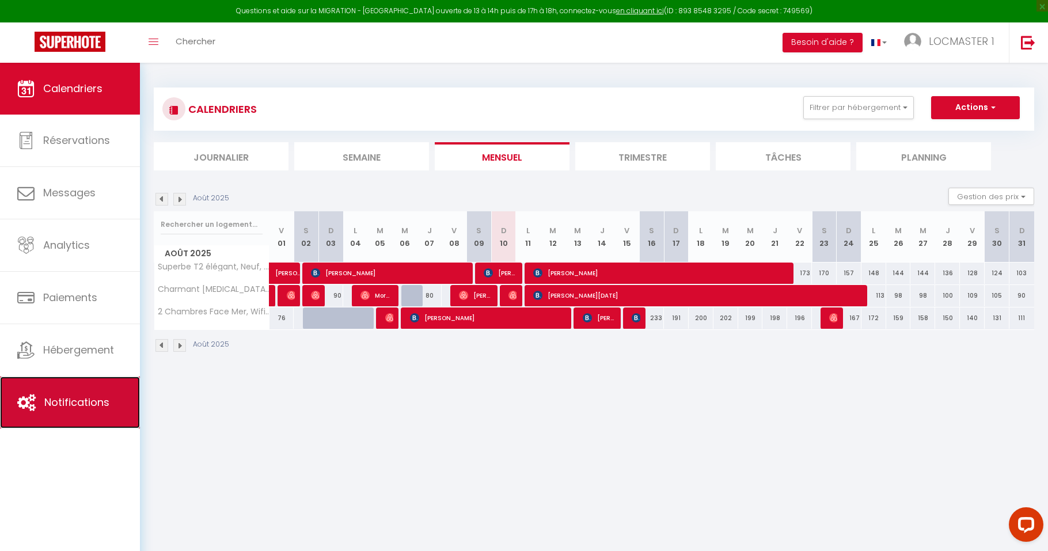
click at [88, 390] on link "Notifications" at bounding box center [70, 403] width 140 height 52
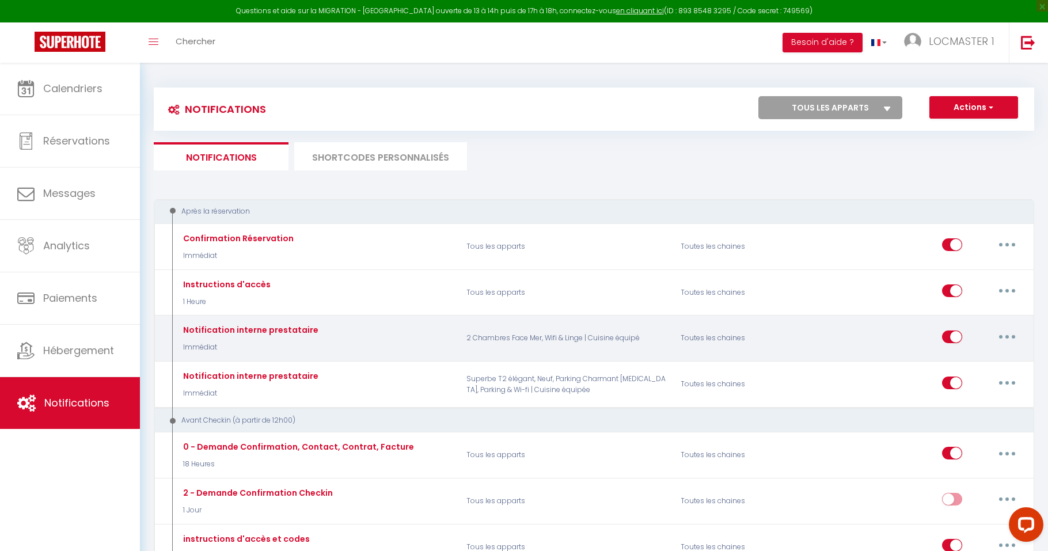
select select
checkbox input "false"
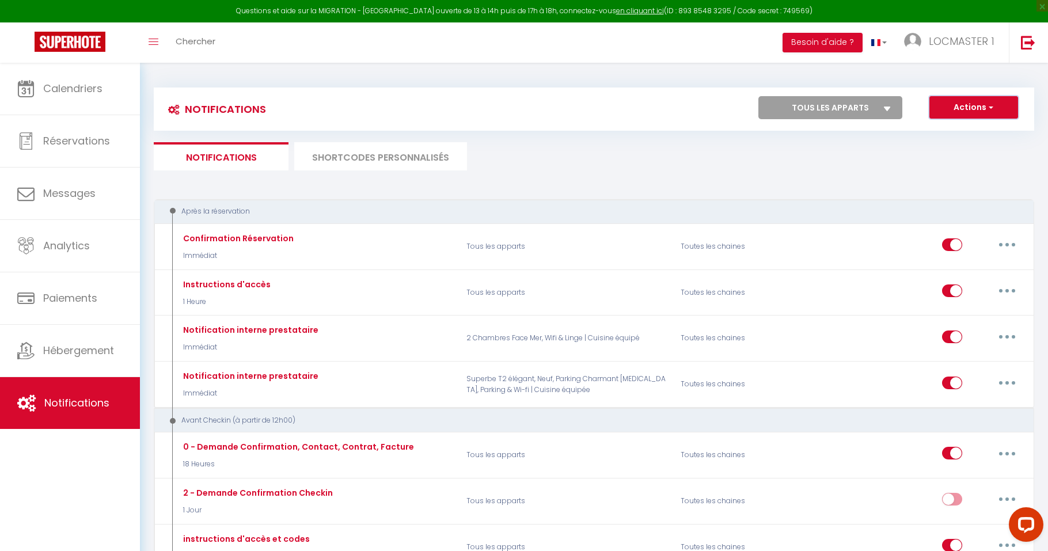
click at [987, 104] on span "button" at bounding box center [990, 107] width 7 height 12
click at [954, 131] on link "Nouvelle Notification" at bounding box center [958, 132] width 120 height 15
select select "Immédiat"
select select
checkbox input "false"
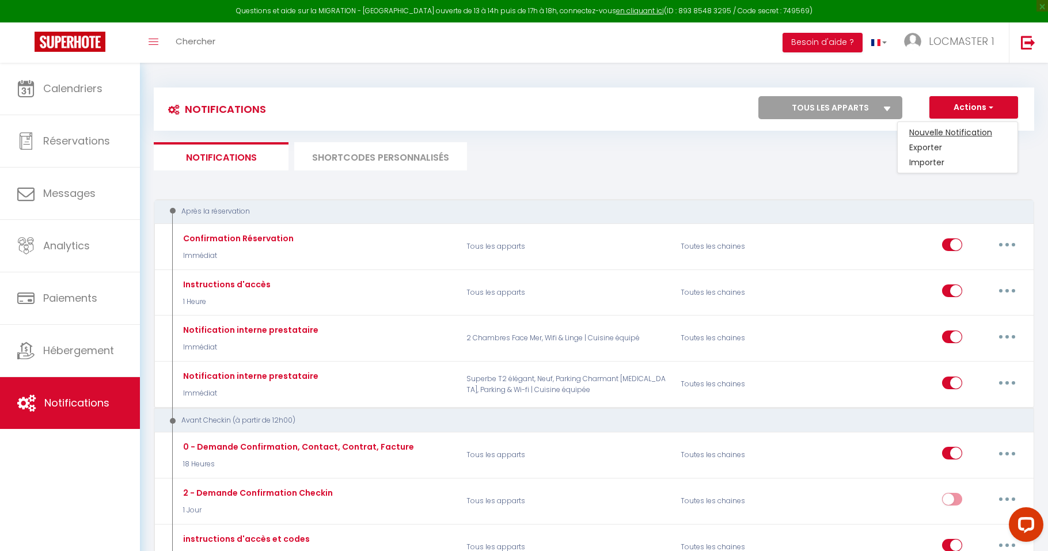
checkbox input "false"
radio input "true"
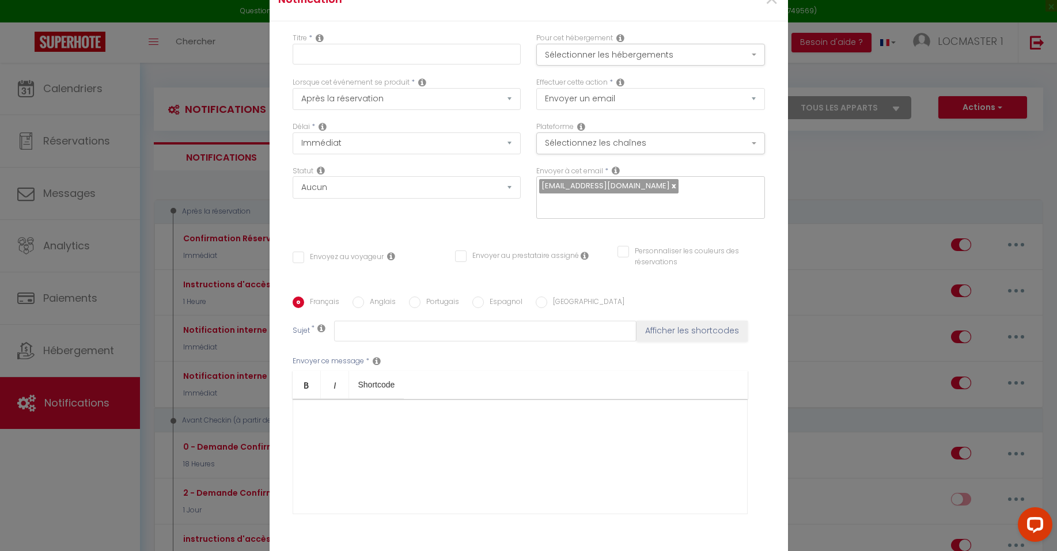
click at [444, 426] on div at bounding box center [520, 456] width 455 height 115
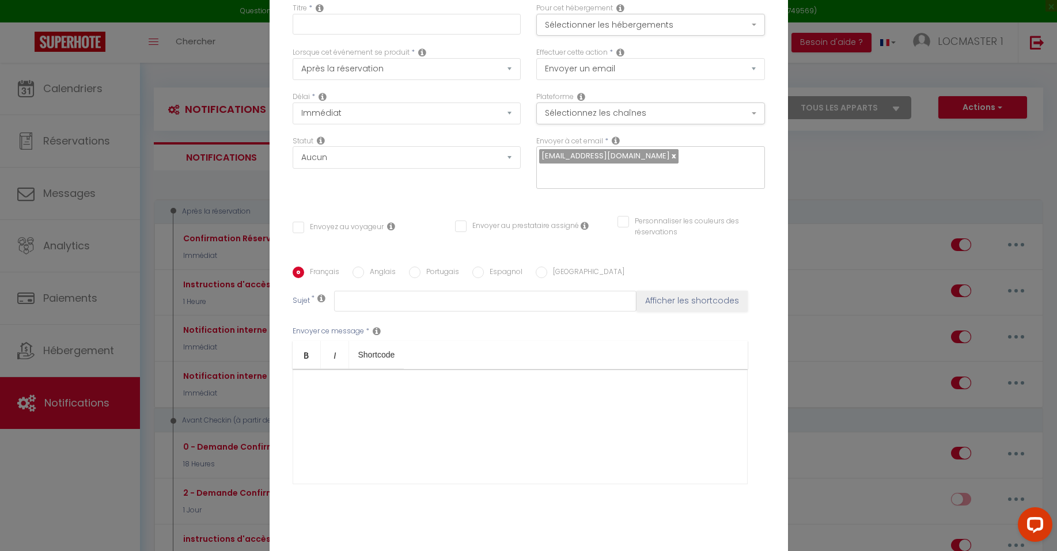
scroll to position [77, 0]
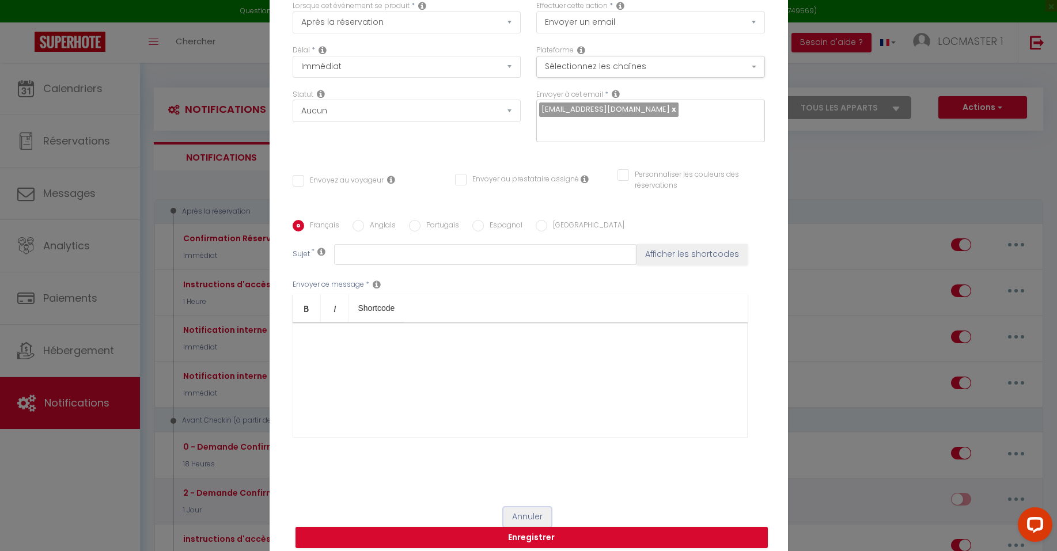
click at [526, 507] on button "Annuler" at bounding box center [527, 517] width 48 height 20
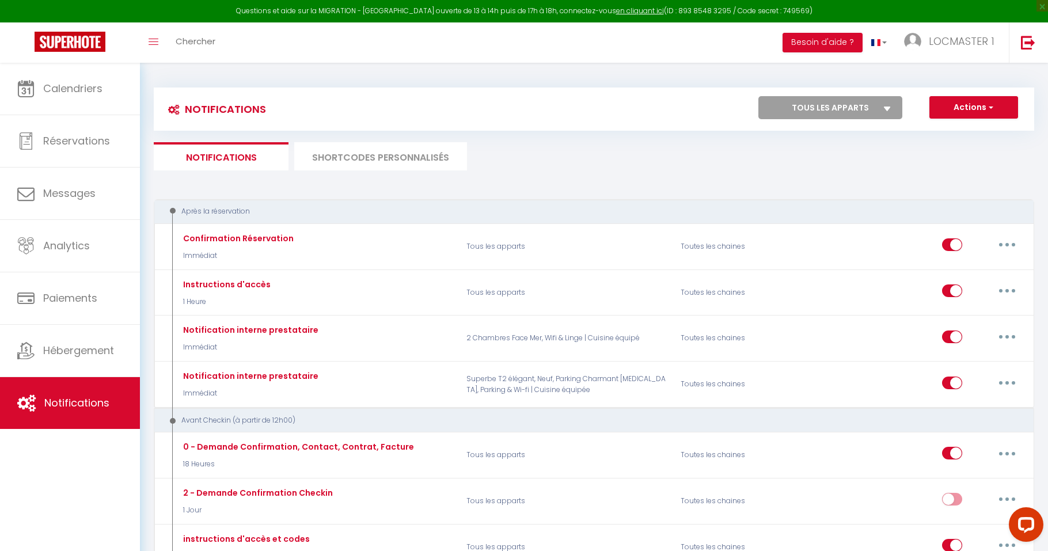
click at [356, 164] on li "SHORTCODES PERSONNALISÉS" at bounding box center [380, 156] width 173 height 28
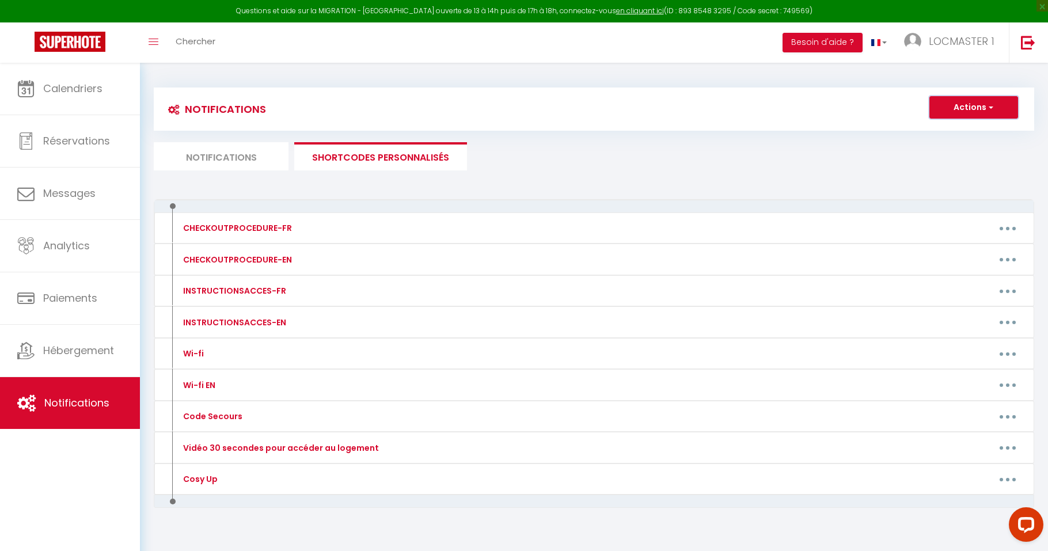
click at [940, 112] on button "Actions" at bounding box center [974, 107] width 89 height 23
click at [933, 129] on link "Nouveau shortcode personnalisé" at bounding box center [940, 132] width 156 height 15
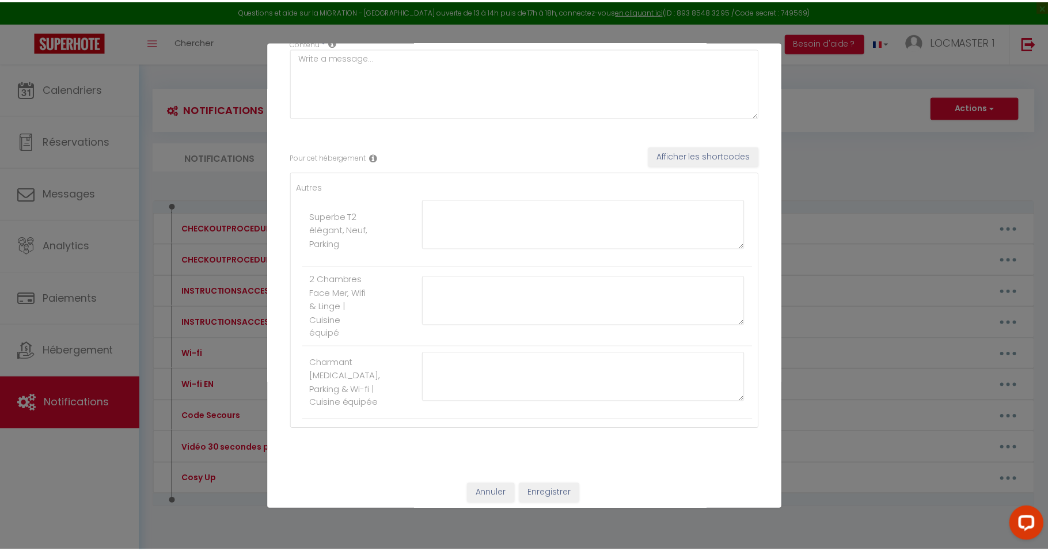
scroll to position [108, 0]
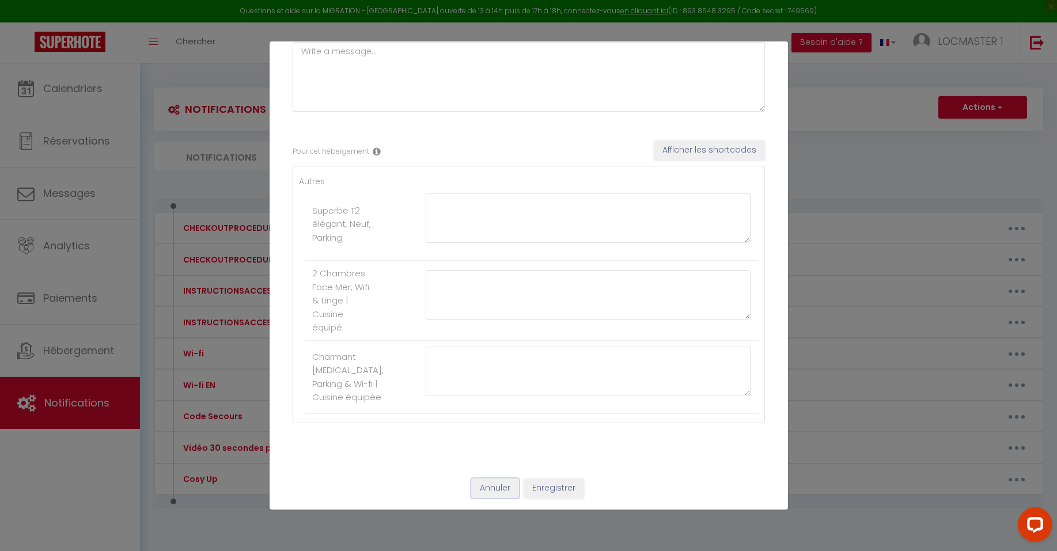
click at [502, 487] on button "Annuler" at bounding box center [495, 489] width 48 height 20
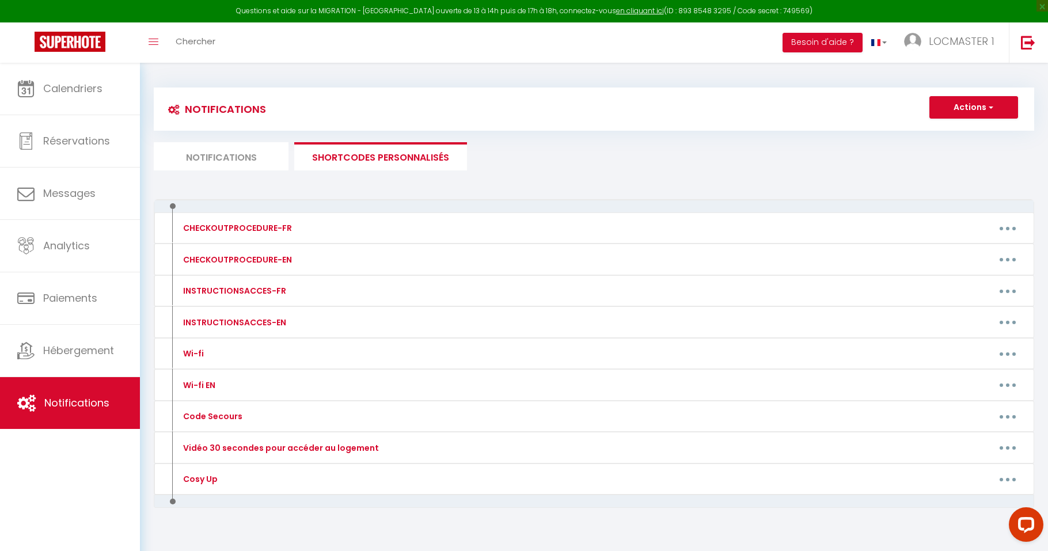
click at [219, 151] on li "Notifications" at bounding box center [221, 156] width 135 height 28
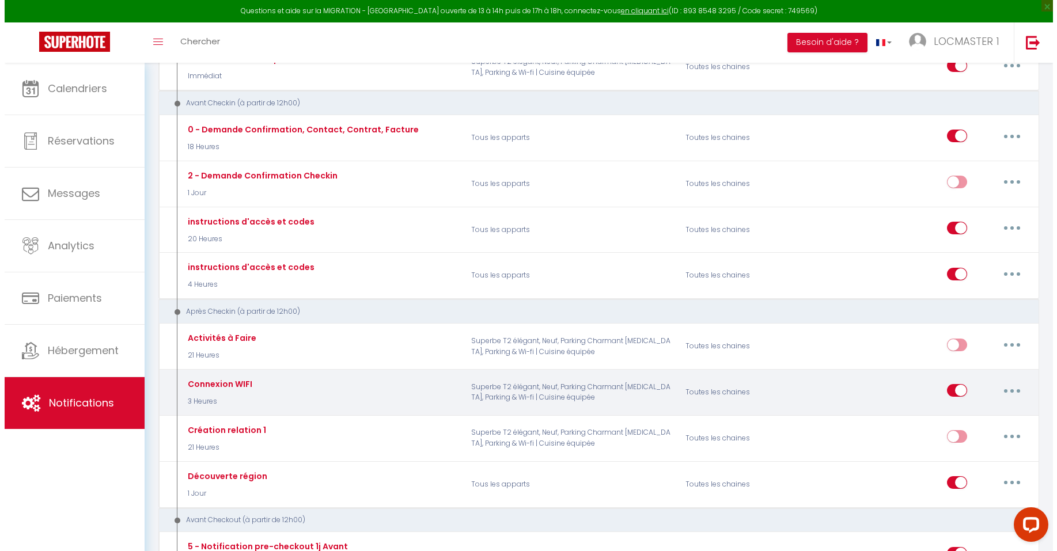
scroll to position [334, 0]
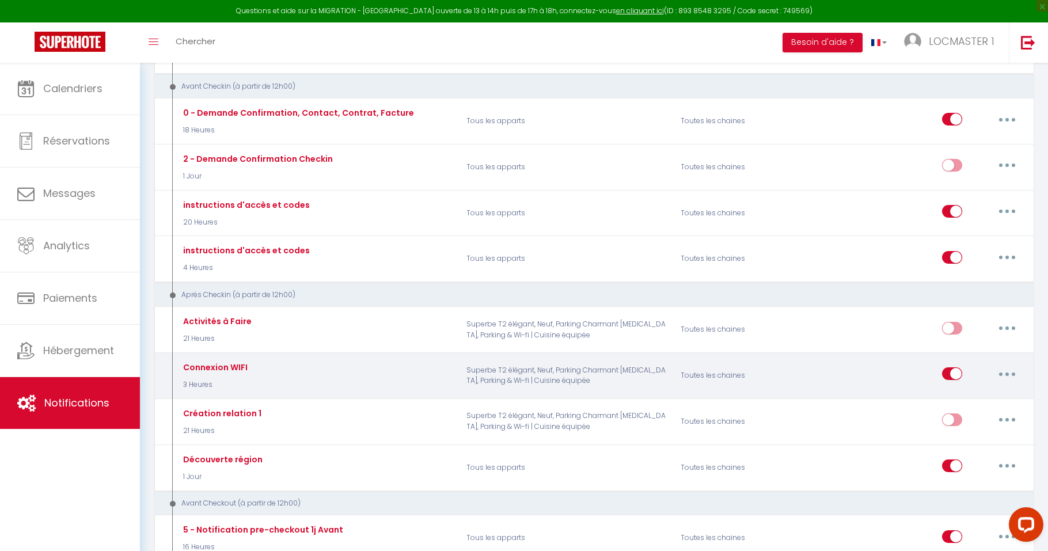
click at [1007, 373] on icon "button" at bounding box center [1007, 374] width 3 height 3
click at [957, 401] on link "Editer" at bounding box center [977, 401] width 85 height 20
type input "Connexion WIFI"
select select "3"
select select "3 Heures"
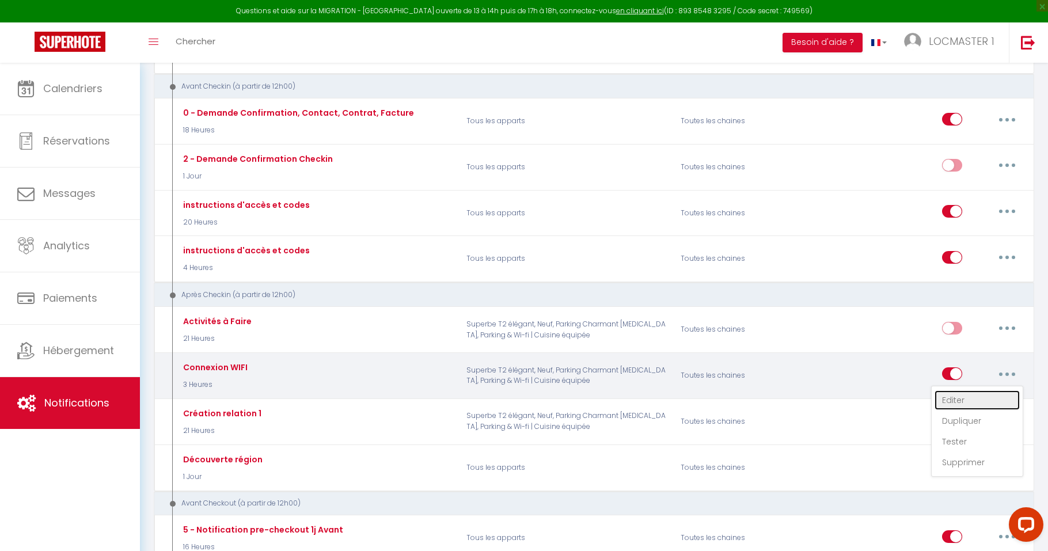
select select "if_booking_is_paid"
checkbox input "true"
checkbox input "false"
type input "Connexion WIFI"
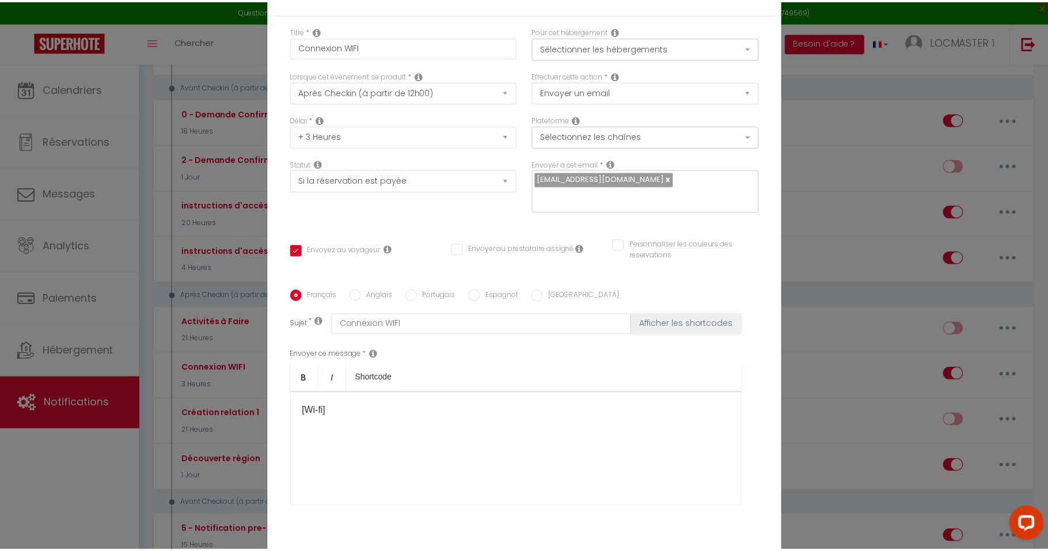
scroll to position [0, 0]
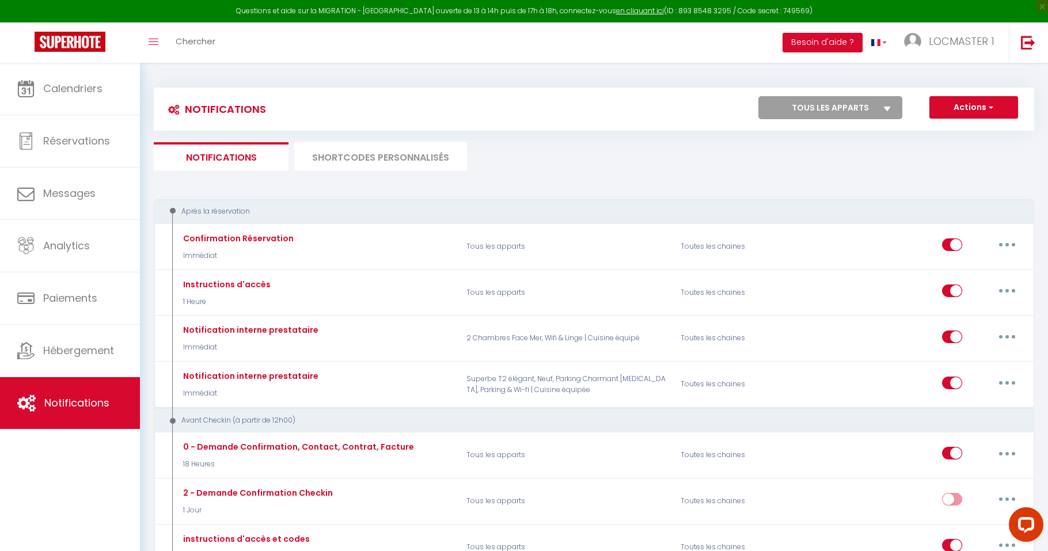
click at [373, 151] on li "SHORTCODES PERSONNALISÉS" at bounding box center [380, 156] width 173 height 28
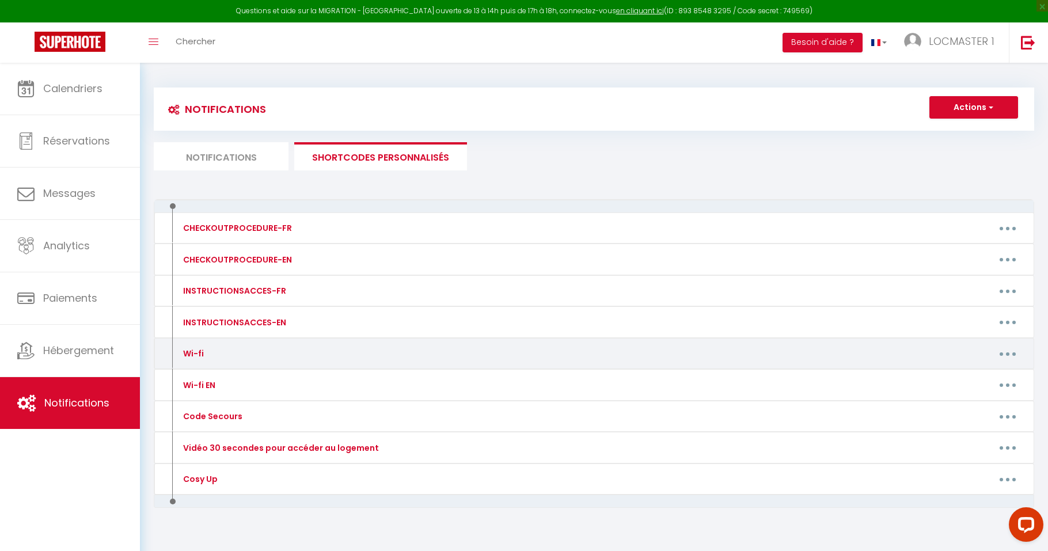
click at [1010, 355] on button "button" at bounding box center [1008, 353] width 32 height 18
click at [992, 374] on link "Editer" at bounding box center [977, 380] width 85 height 20
type input "Wi-fi"
type textarea "QR-Code WIFI"
type textarea "Bonjour [GUEST:FIRST_NAME], Je vous transmets le lien ci-dessous afin d'avoir u…"
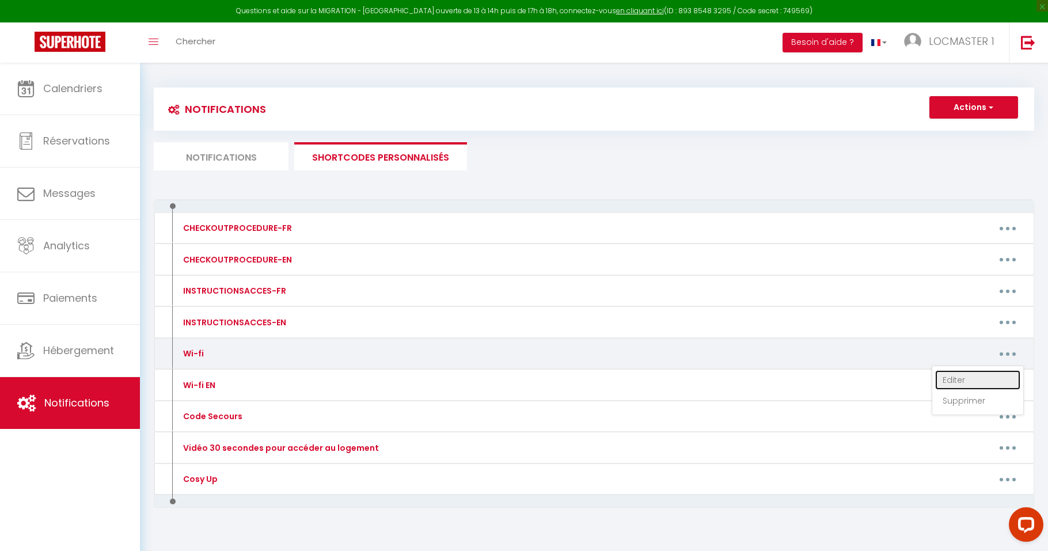
type textarea "Bonjour [GUEST:FIRST_NAME], Je vous transmets le lien ci-dessous afin d'avoir u…"
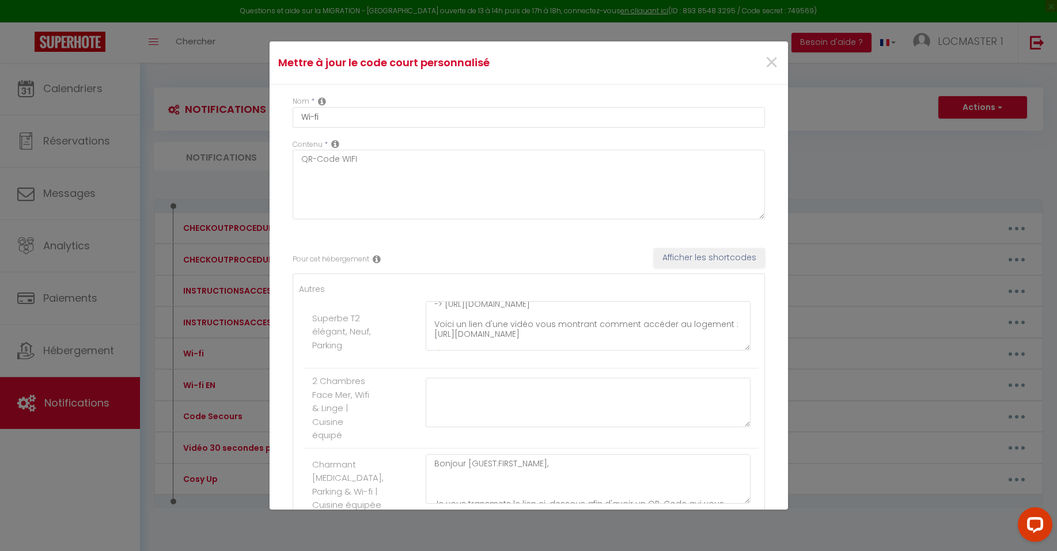
scroll to position [9, 0]
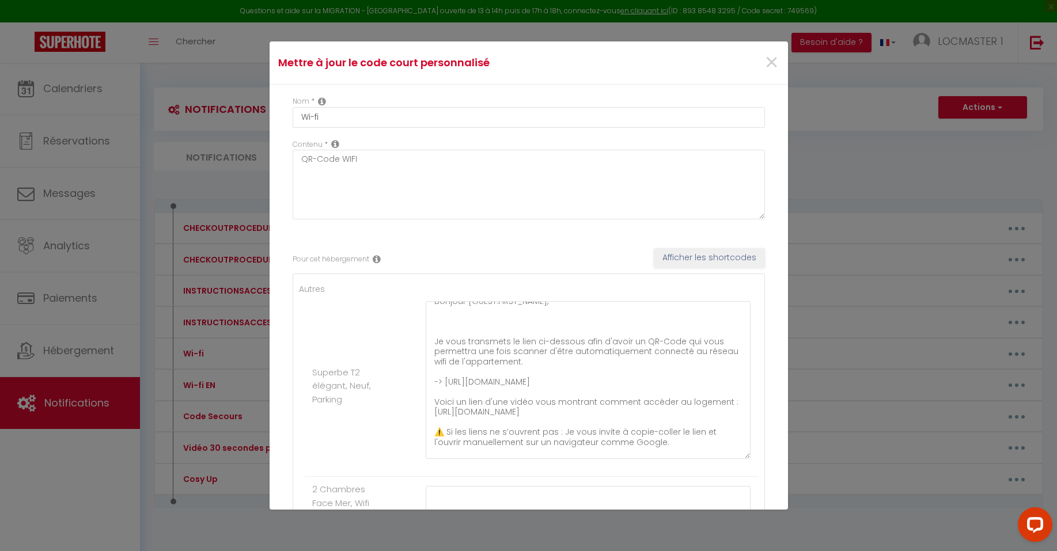
drag, startPoint x: 738, startPoint y: 348, endPoint x: 705, endPoint y: 430, distance: 87.8
click at [734, 457] on textarea "Bonjour [GUEST:FIRST_NAME], Je vous transmets le lien ci-dessous afin d'avoir u…" at bounding box center [588, 380] width 325 height 158
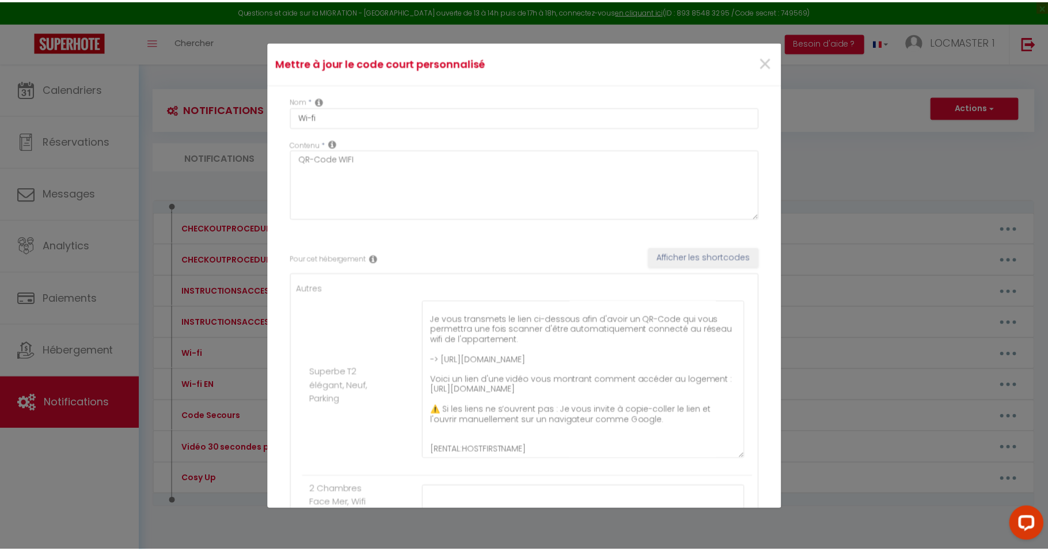
scroll to position [32, 0]
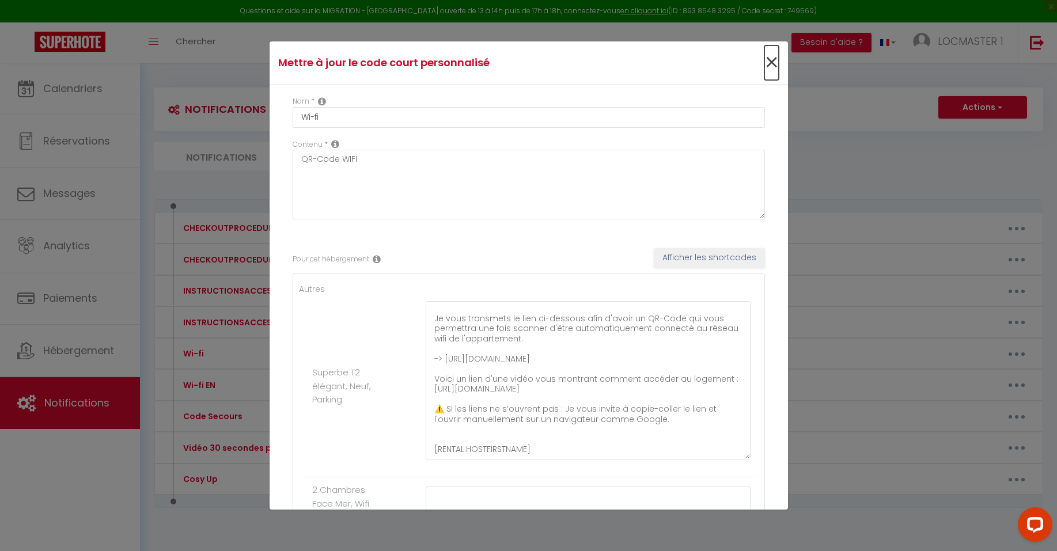
click at [764, 62] on span "×" at bounding box center [771, 63] width 14 height 35
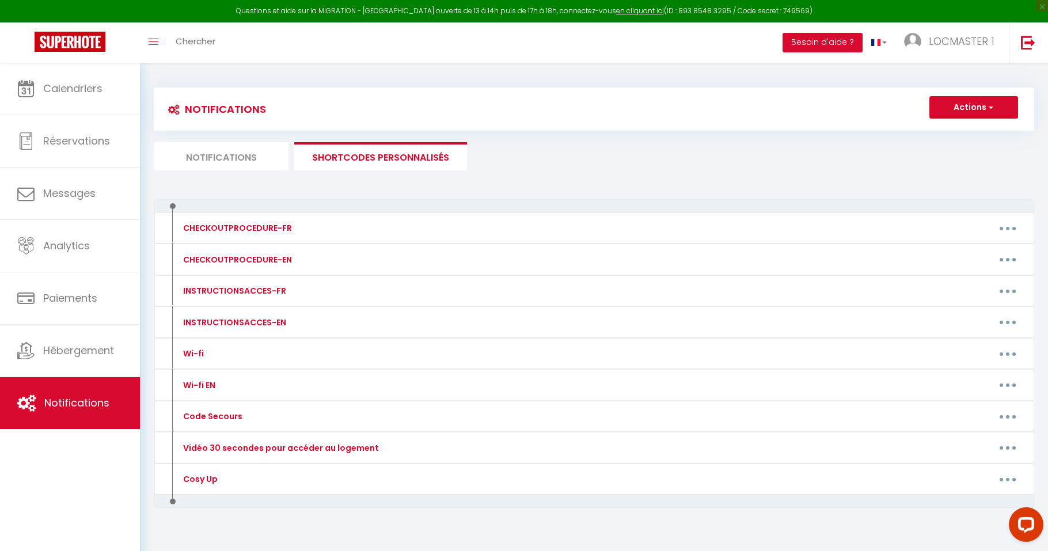
click at [249, 156] on li "Notifications" at bounding box center [221, 156] width 135 height 28
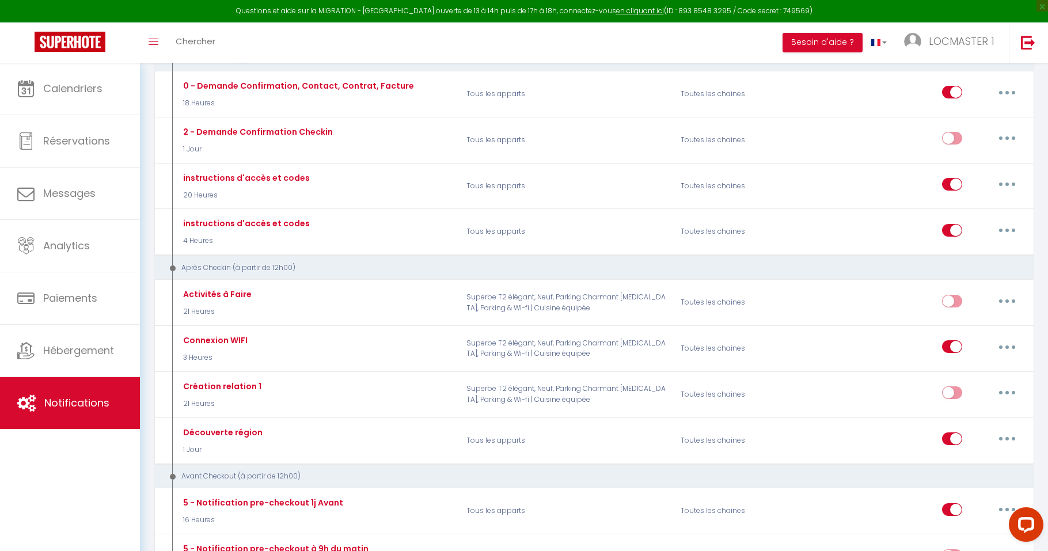
scroll to position [358, 0]
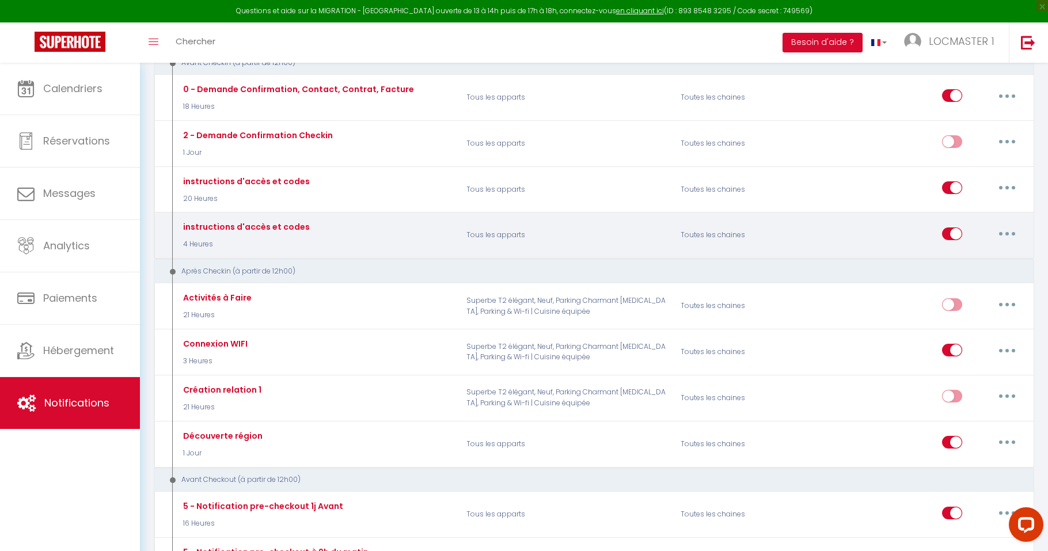
click at [1013, 235] on button "button" at bounding box center [1007, 234] width 32 height 18
click at [992, 259] on link "Editer" at bounding box center [977, 260] width 85 height 20
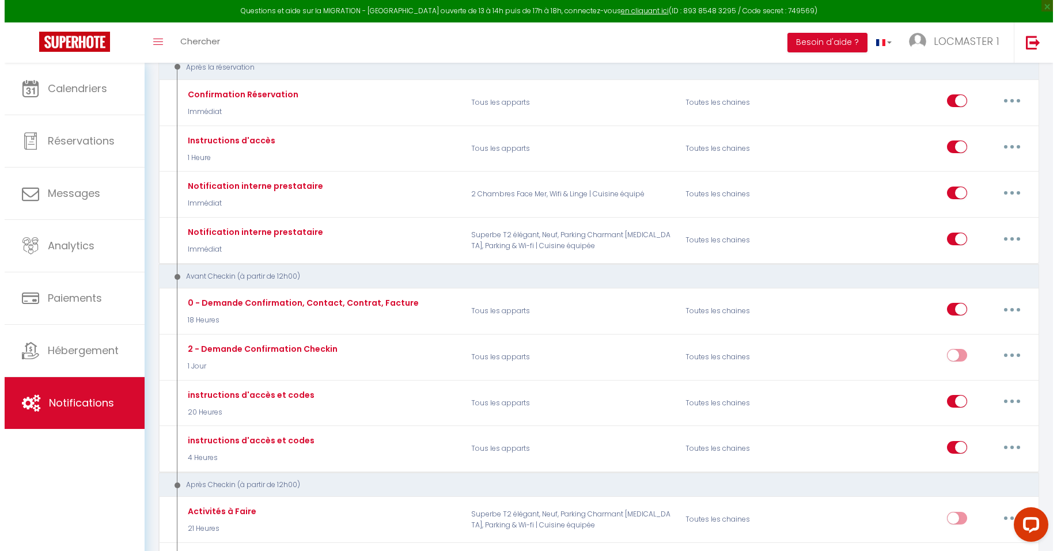
scroll to position [0, 0]
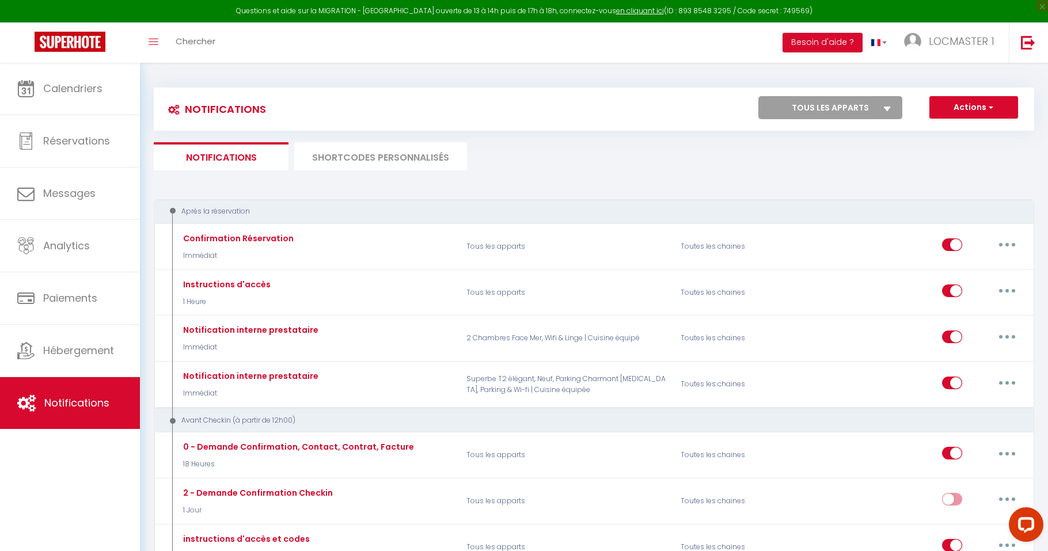
click at [381, 155] on li "SHORTCODES PERSONNALISÉS" at bounding box center [380, 156] width 173 height 28
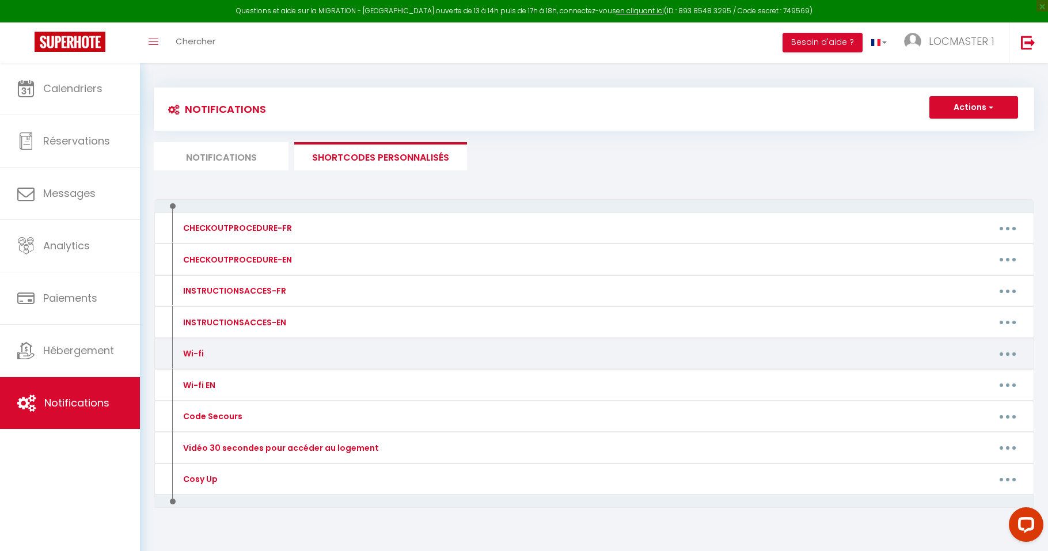
click at [1010, 352] on button "button" at bounding box center [1008, 353] width 32 height 18
click at [980, 381] on link "Editer" at bounding box center [977, 380] width 85 height 20
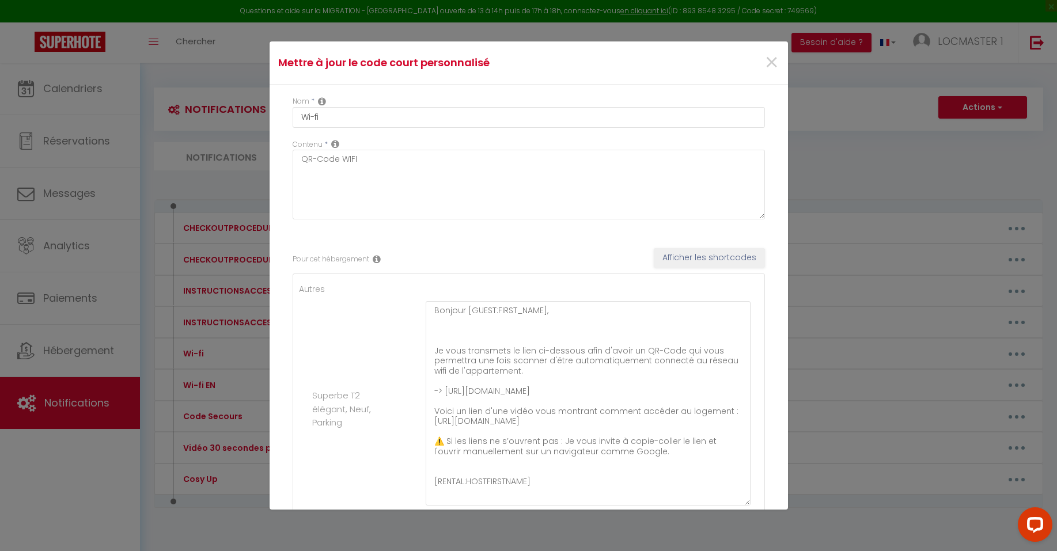
drag, startPoint x: 740, startPoint y: 346, endPoint x: 723, endPoint y: 490, distance: 144.9
click at [736, 502] on textarea "Bonjour [GUEST:FIRST_NAME], Je vous transmets le lien ci-dessous afin d'avoir u…" at bounding box center [588, 403] width 325 height 204
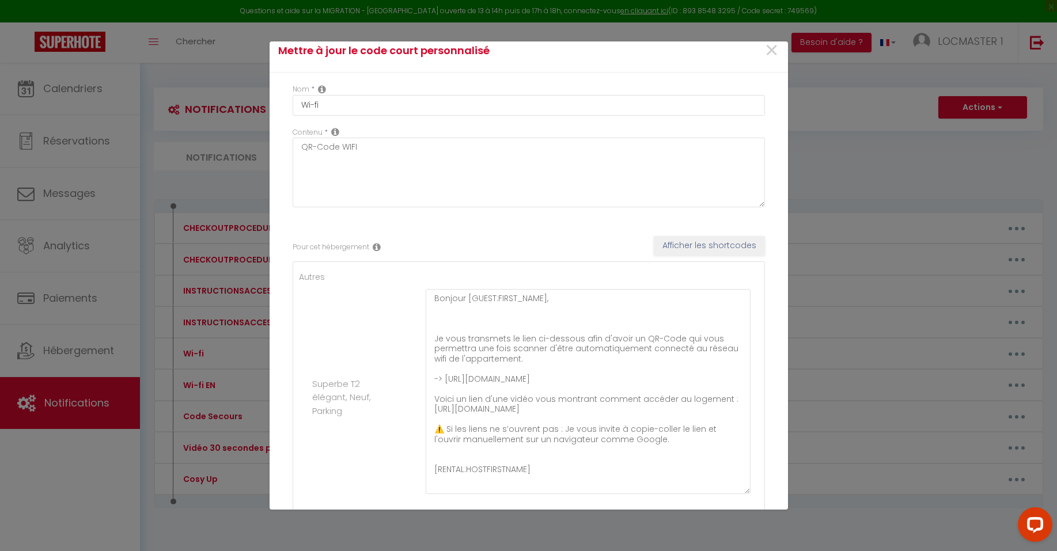
scroll to position [25, 0]
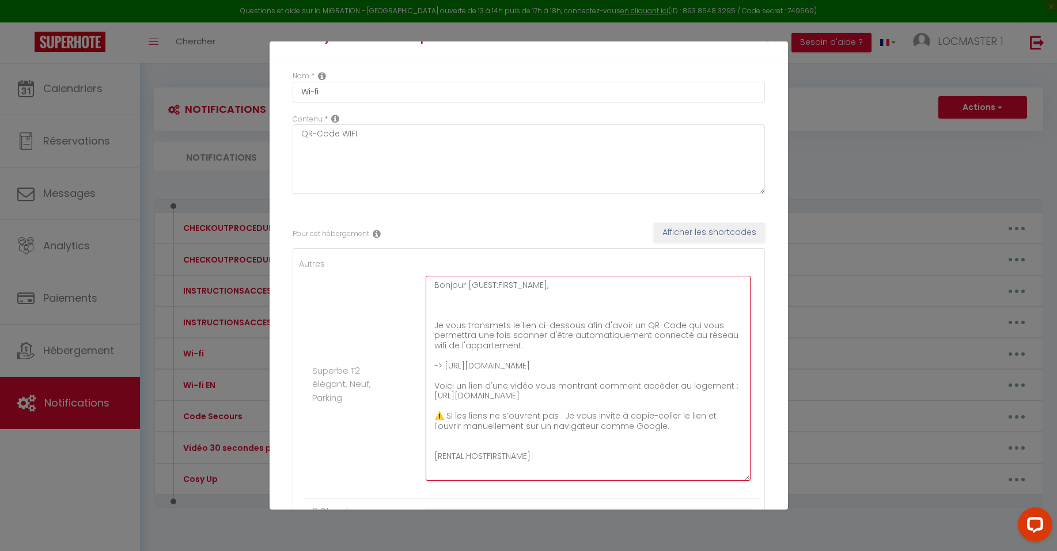
drag, startPoint x: 565, startPoint y: 455, endPoint x: 430, endPoint y: 452, distance: 134.8
click at [433, 455] on textarea "Bonjour [GUEST:FIRST_NAME], Je vous transmets le lien ci-dessous afin d'avoir u…" at bounding box center [588, 378] width 325 height 205
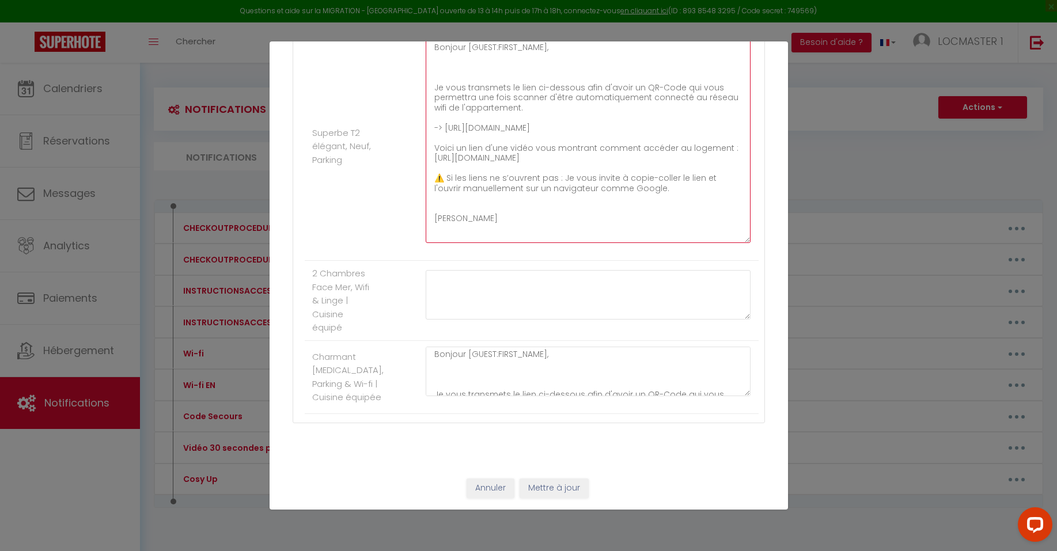
scroll to position [2, 0]
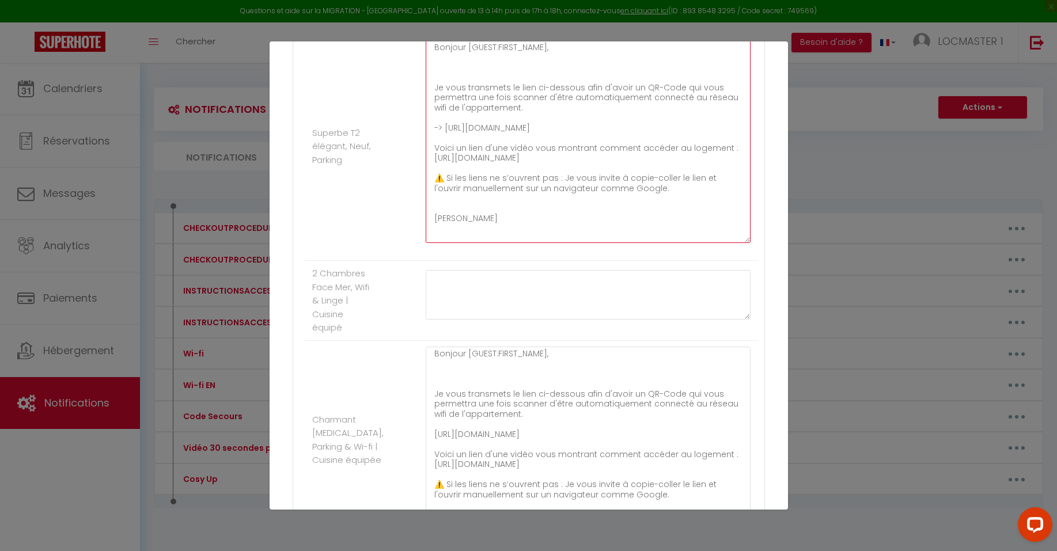
drag, startPoint x: 740, startPoint y: 392, endPoint x: 683, endPoint y: 490, distance: 113.3
click at [741, 514] on div "Mettre à jour le code court personnalisé × Nom * Wi-fi Contenu * QR-Code WIFI P…" at bounding box center [529, 275] width 518 height 551
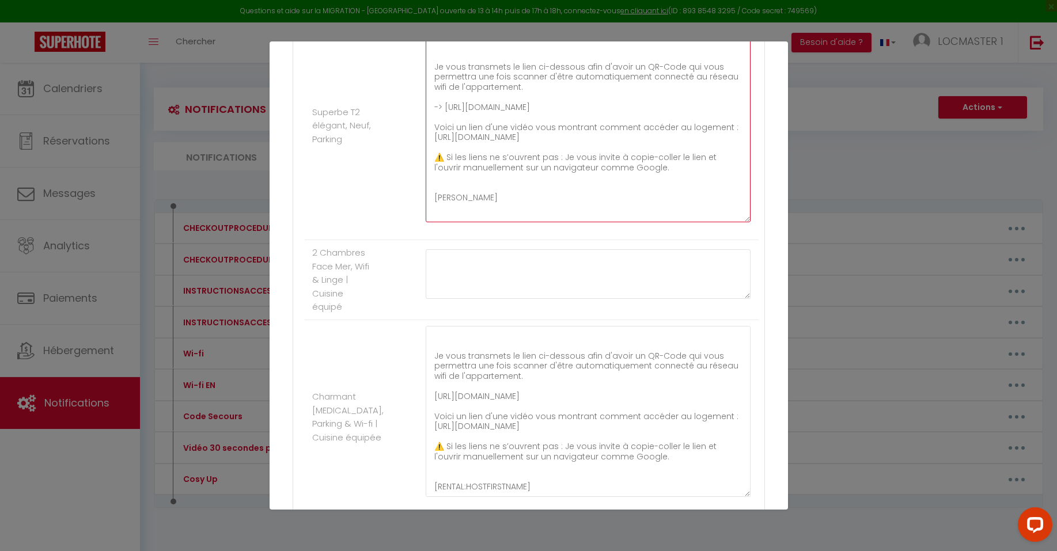
scroll to position [294, 0]
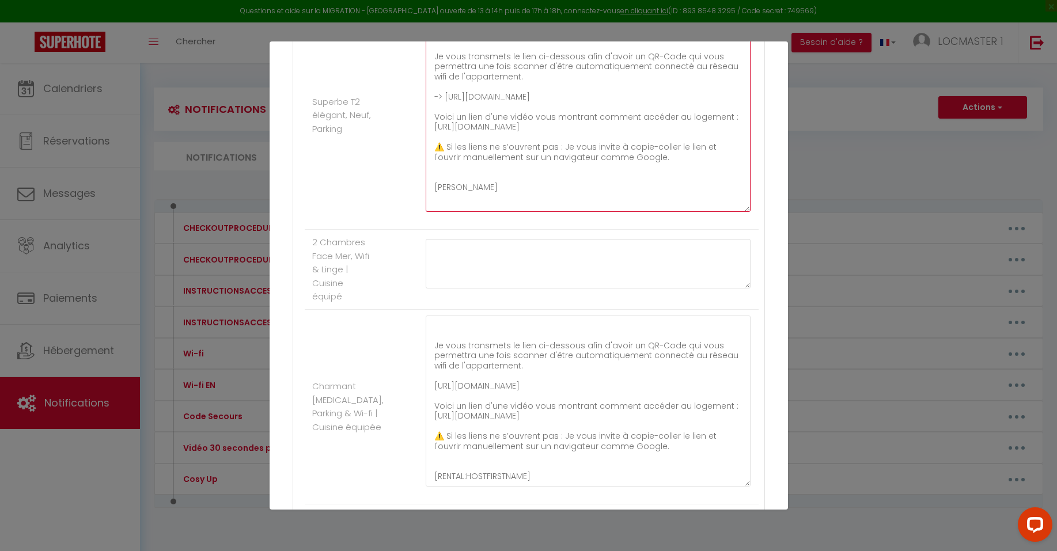
type textarea "Bonjour [GUEST:FIRST_NAME], Je vous transmets le lien ci-dessous afin d'avoir u…"
drag, startPoint x: 535, startPoint y: 476, endPoint x: 432, endPoint y: 476, distance: 102.5
click at [432, 476] on textarea "Bonjour [GUEST:FIRST_NAME], Je vous transmets le lien ci-dessous afin d'avoir u…" at bounding box center [588, 401] width 325 height 171
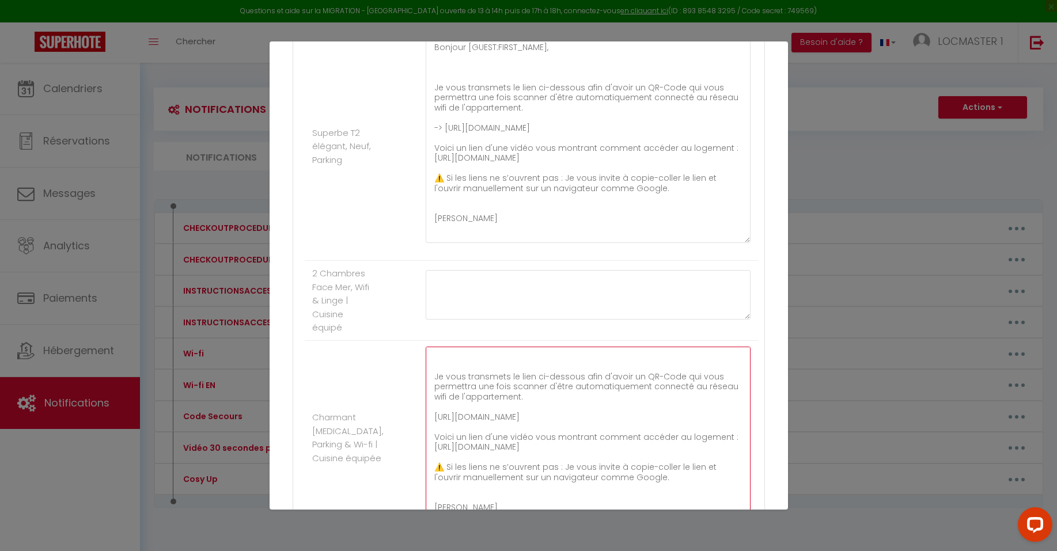
scroll to position [385, 0]
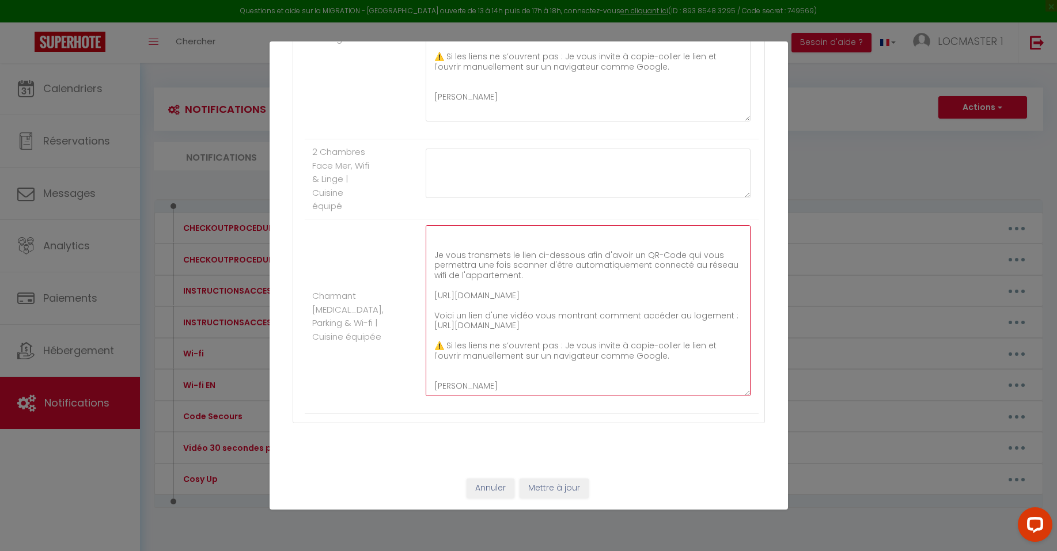
type textarea "Bonjour [GUEST:FIRST_NAME], Je vous transmets le lien ci-dessous afin d'avoir u…"
click at [545, 490] on button "Mettre à jour" at bounding box center [554, 489] width 69 height 20
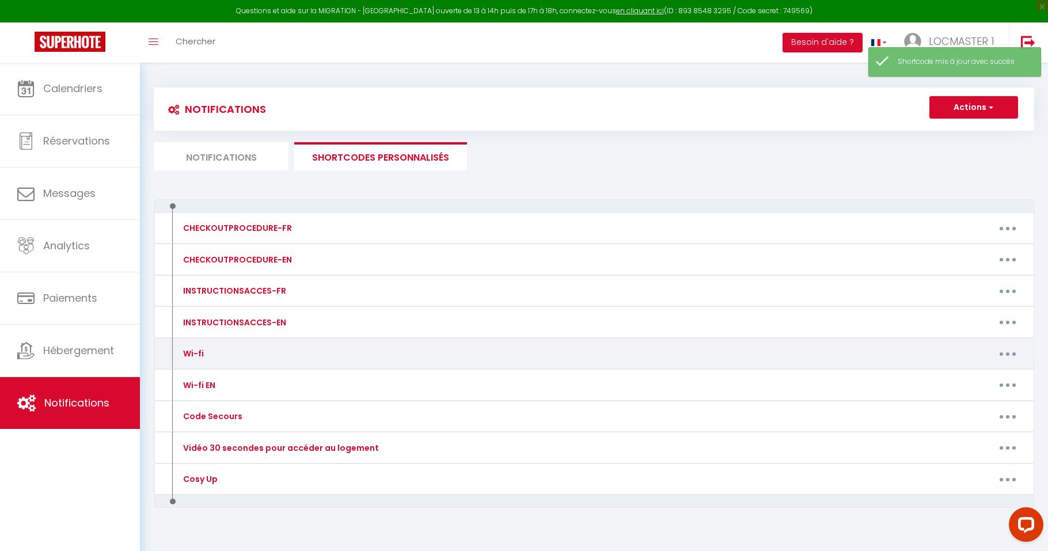
click at [1002, 358] on button "button" at bounding box center [1008, 353] width 32 height 18
click at [978, 376] on link "Editer" at bounding box center [977, 380] width 85 height 20
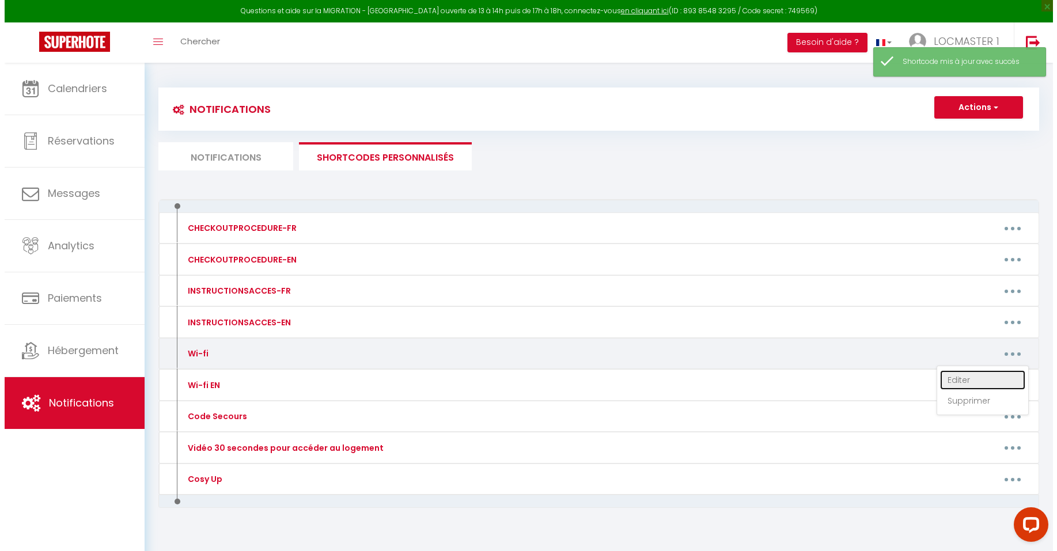
type input "Wi-fi"
type textarea "QR-Code WIFI"
type textarea "Bonjour [GUEST:FIRST_NAME], Je vous transmets le lien ci-dessous afin d'avoir u…"
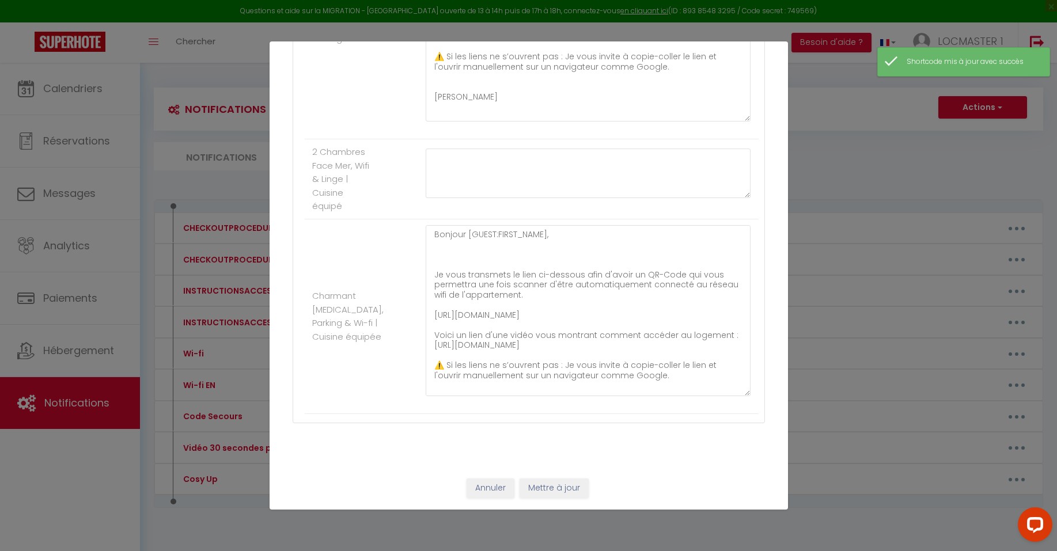
scroll to position [382, 0]
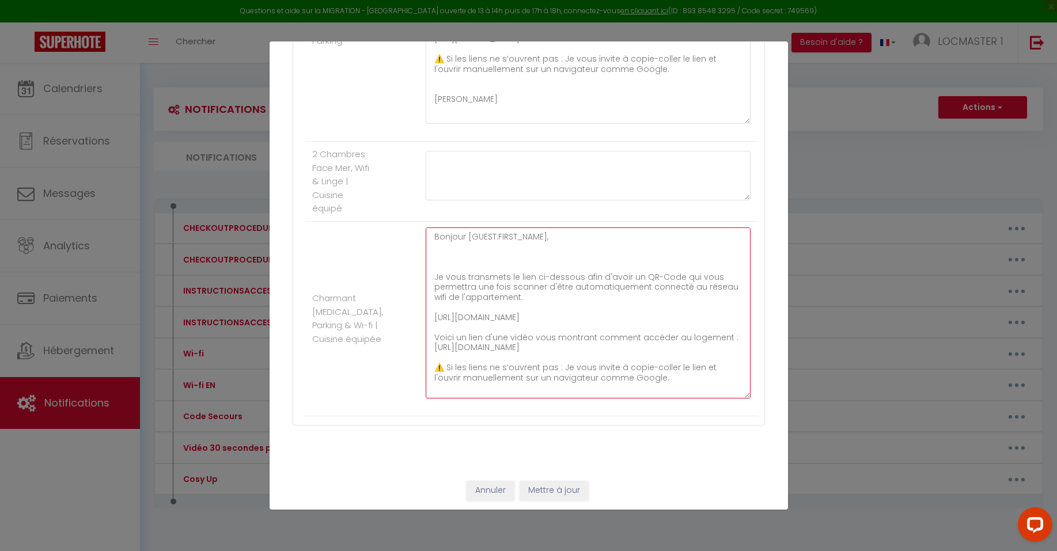
drag, startPoint x: 641, startPoint y: 357, endPoint x: 431, endPoint y: 348, distance: 209.8
click at [431, 348] on textarea "Bonjour [GUEST:FIRST_NAME], Je vous transmets le lien ci-dessous afin d'avoir u…" at bounding box center [588, 313] width 325 height 171
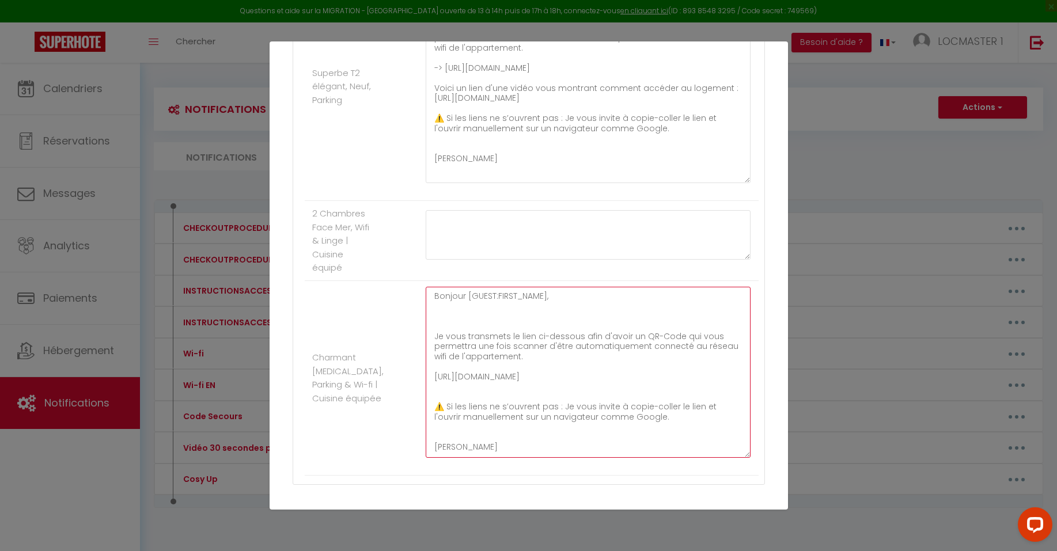
scroll to position [236, 0]
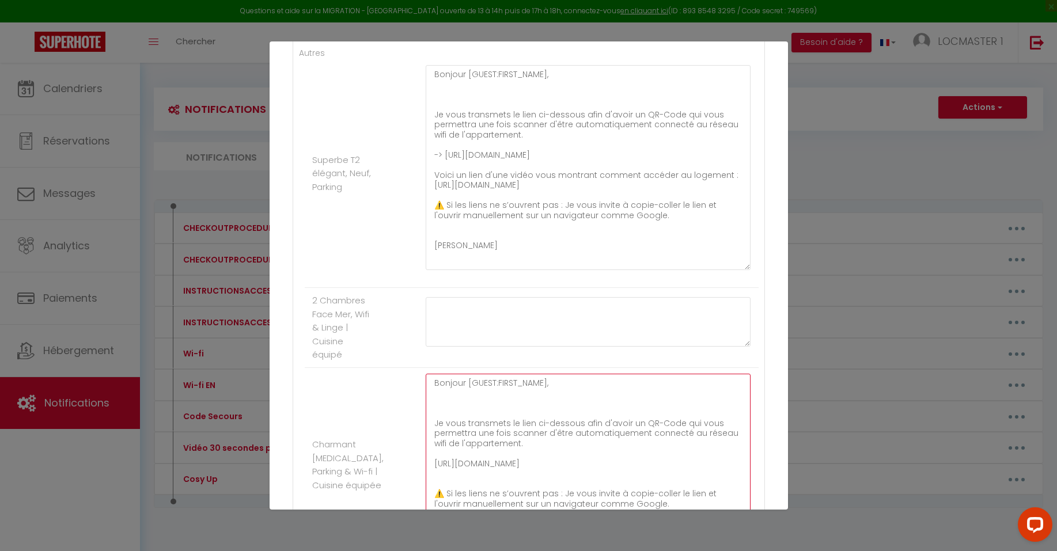
type textarea "Bonjour [GUEST:FIRST_NAME], Je vous transmets le lien ci-dessous afin d'avoir u…"
drag, startPoint x: 647, startPoint y: 183, endPoint x: 433, endPoint y: 175, distance: 214.4
click at [433, 175] on textarea "Bonjour [GUEST:FIRST_NAME], Je vous transmets le lien ci-dessous afin d'avoir u…" at bounding box center [588, 167] width 325 height 205
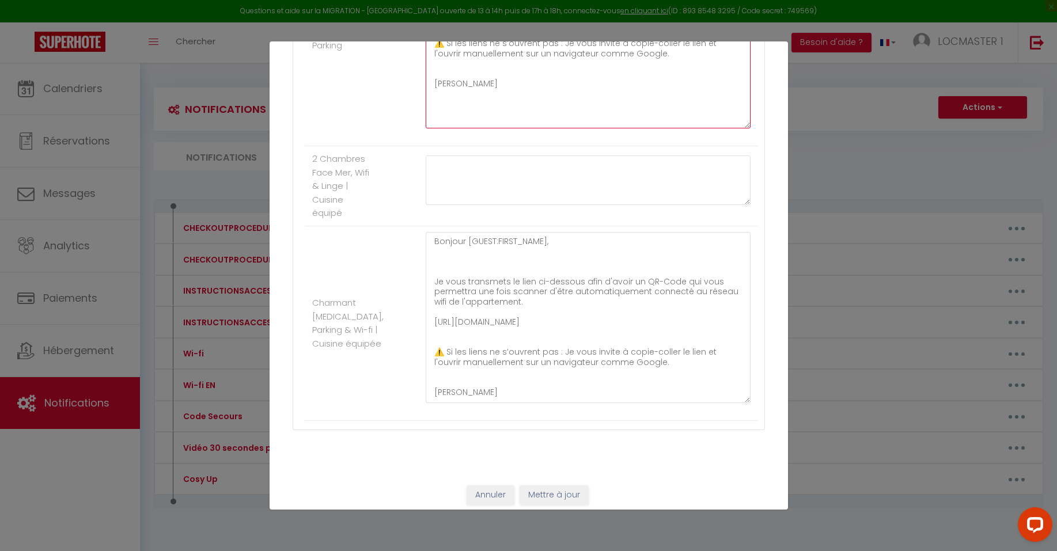
scroll to position [385, 0]
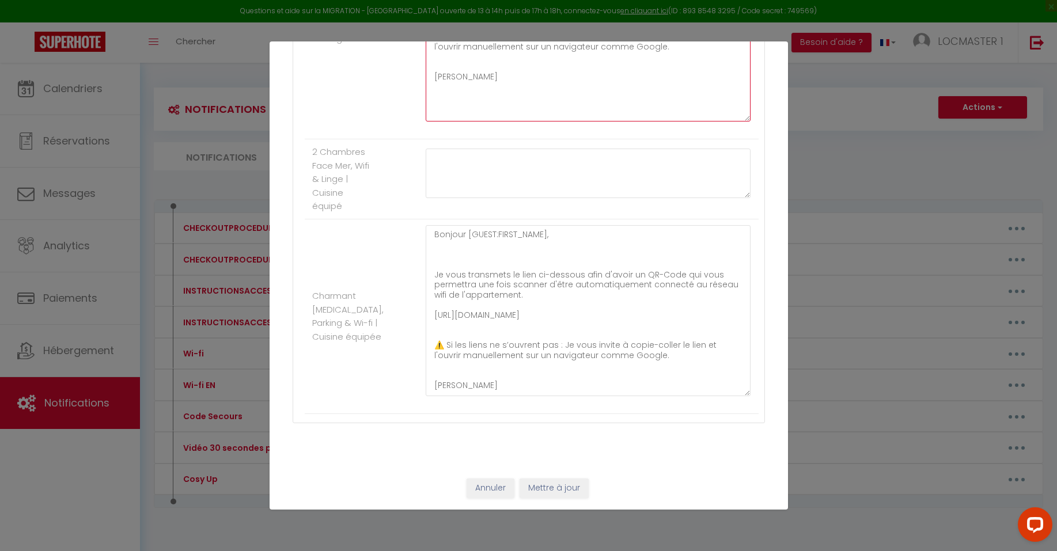
type textarea "Bonjour [GUEST:FIRST_NAME], Je vous transmets le lien ci-dessous afin d'avoir u…"
click at [546, 484] on button "Mettre à jour" at bounding box center [554, 489] width 69 height 20
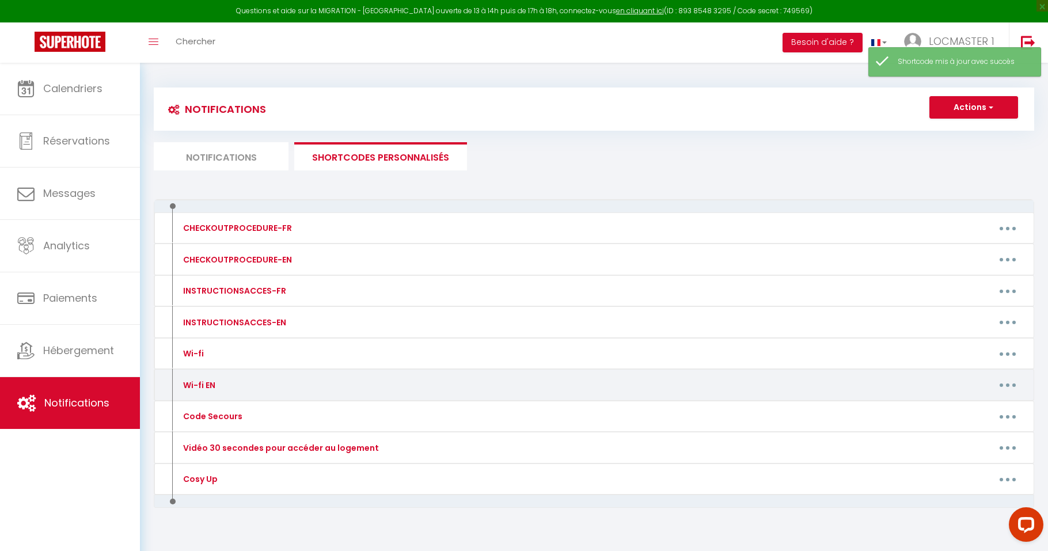
click at [1011, 388] on button "button" at bounding box center [1008, 385] width 32 height 18
click at [952, 405] on link "Editer" at bounding box center [977, 411] width 85 height 20
type input "Wi-fi EN"
type textarea "QR-code Wi-fi"
type textarea "Hello [GUEST:FIRST_NAME], Please find below the link to access a QR code that w…"
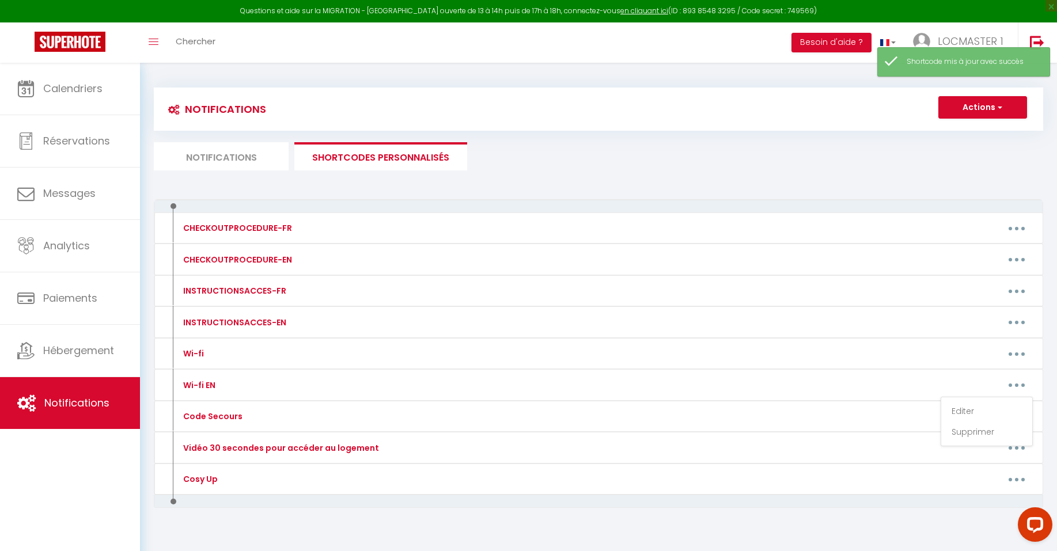
scroll to position [0, 0]
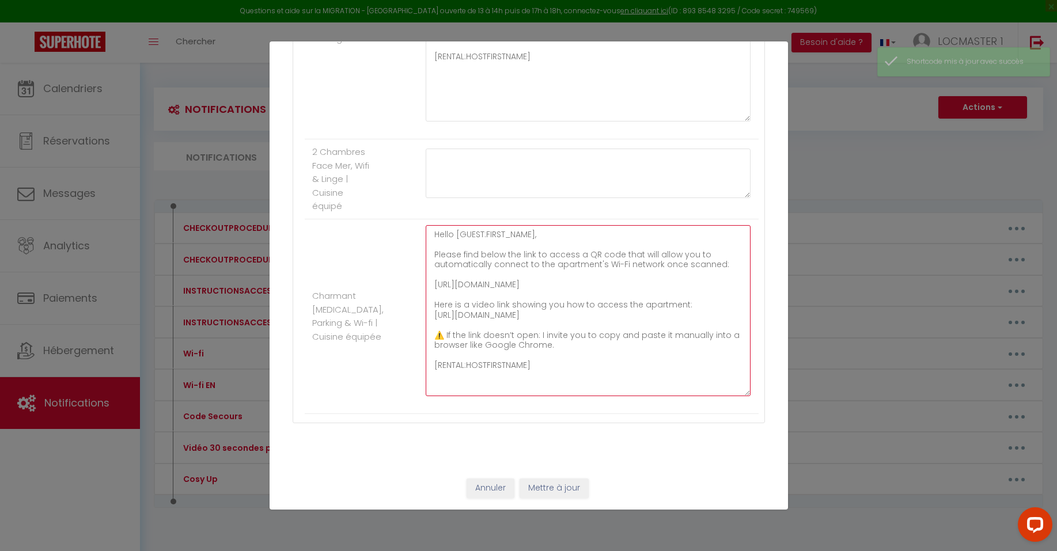
drag, startPoint x: 624, startPoint y: 325, endPoint x: 423, endPoint y: 319, distance: 200.5
click at [426, 319] on textarea "Hello [GUEST:FIRST_NAME], Please find below the link to access a QR code that w…" at bounding box center [588, 310] width 325 height 171
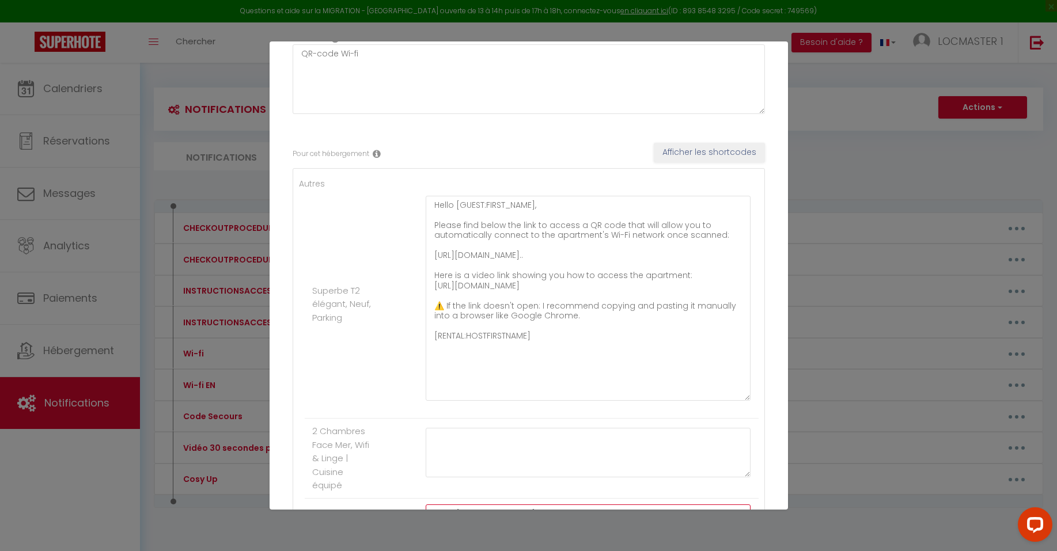
scroll to position [100, 0]
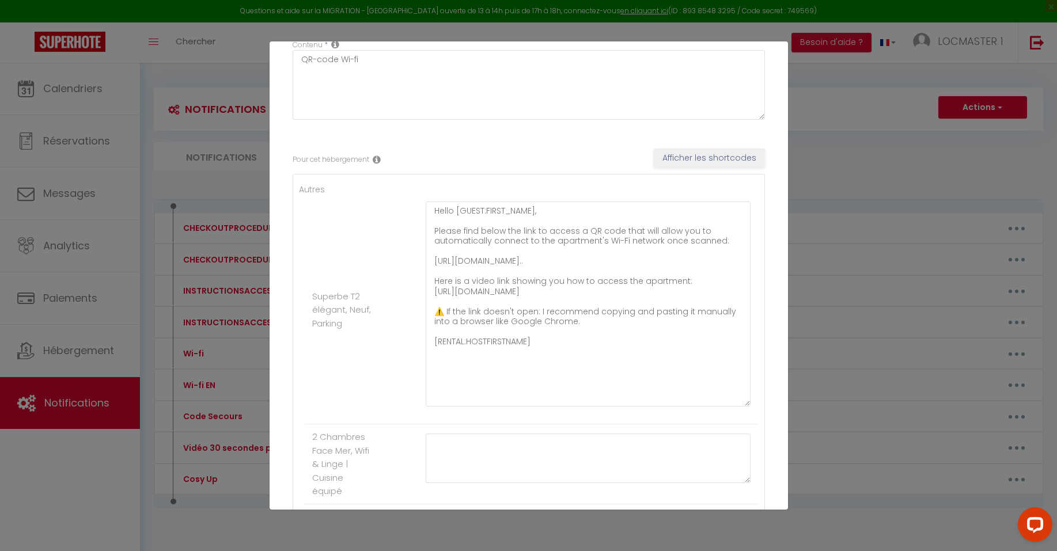
type textarea "Hello [GUEST:FIRST_NAME], Please find below the link to access a QR code that w…"
drag, startPoint x: 647, startPoint y: 292, endPoint x: 431, endPoint y: 284, distance: 216.1
click at [431, 284] on textarea "Hello [GUEST:FIRST_NAME], Please find below the link to access a QR code that w…" at bounding box center [588, 304] width 325 height 205
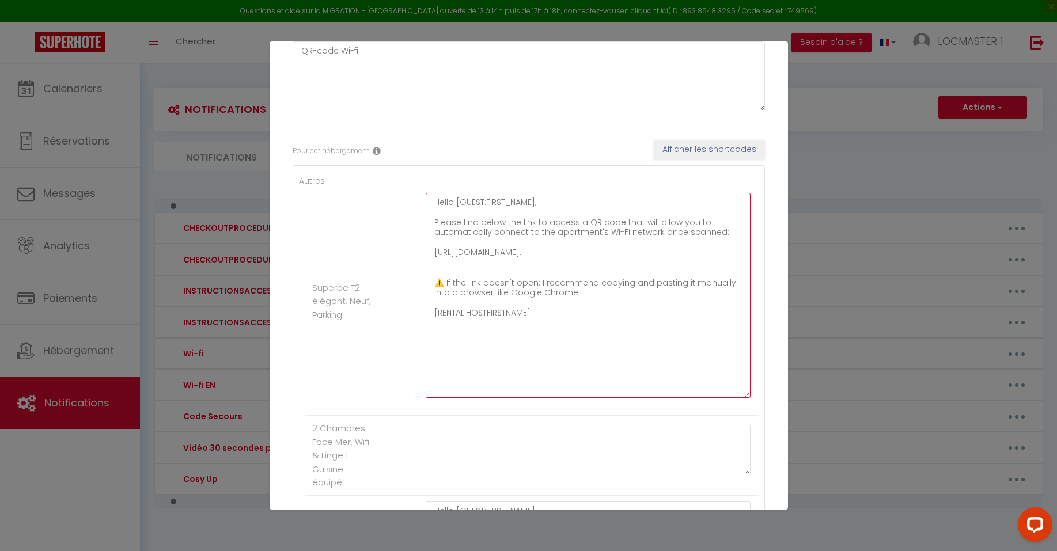
scroll to position [122, 0]
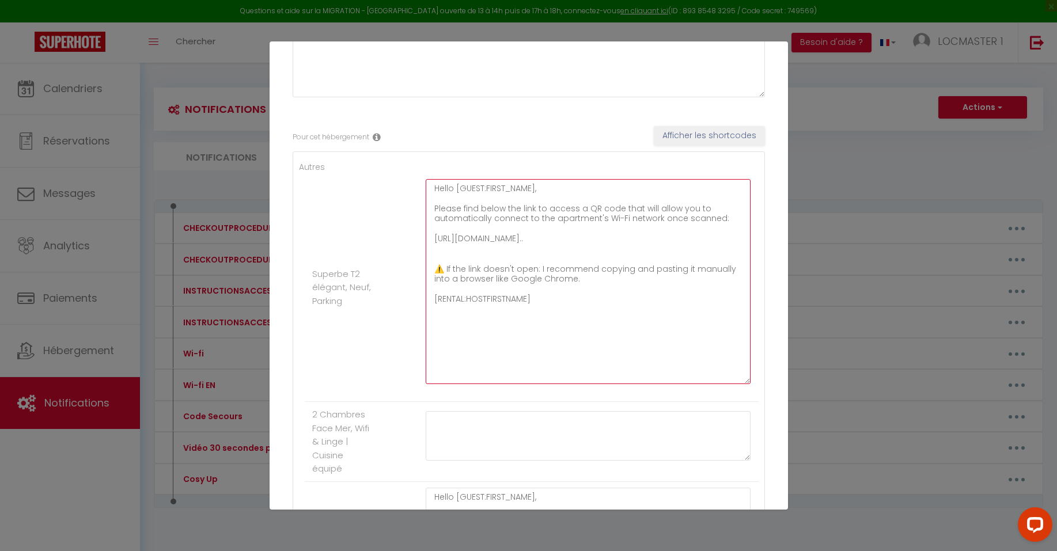
drag, startPoint x: 522, startPoint y: 300, endPoint x: 432, endPoint y: 295, distance: 89.9
click at [432, 295] on textarea "Hello [GUEST:FIRST_NAME], Please find below the link to access a QR code that w…" at bounding box center [588, 281] width 325 height 205
click at [446, 361] on textarea "Hello [GUEST:FIRST_NAME], Please find below the link to access a QR code that w…" at bounding box center [588, 281] width 325 height 205
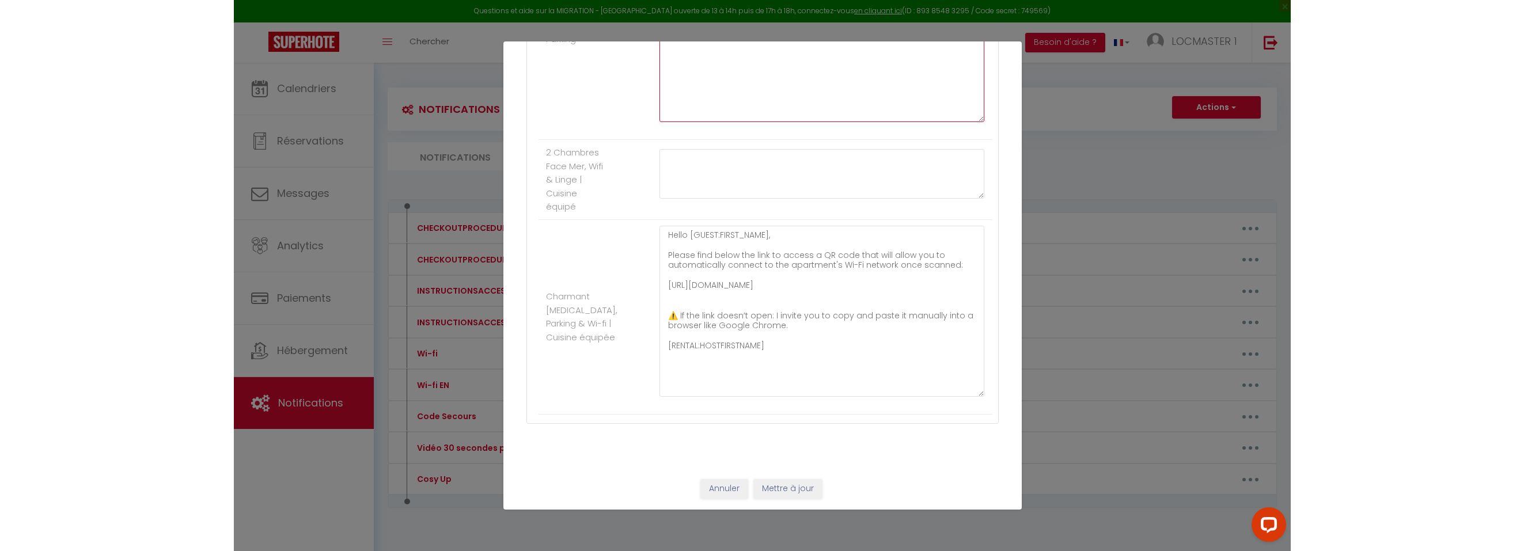
scroll to position [385, 0]
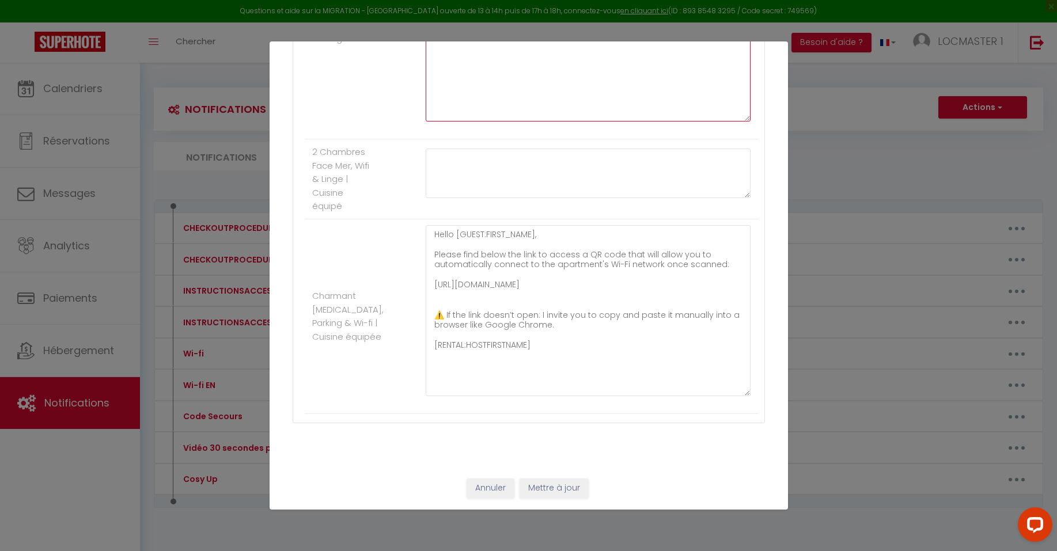
type textarea "Hello [GUEST:FIRST_NAME], Please find below the link to access a QR code that w…"
drag, startPoint x: 532, startPoint y: 358, endPoint x: 431, endPoint y: 355, distance: 100.3
click at [431, 355] on textarea "Hello [GUEST:FIRST_NAME], Please find below the link to access a QR code that w…" at bounding box center [588, 310] width 325 height 171
type textarea "Hello [GUEST:FIRST_NAME], Please find below the link to access a QR code that w…"
click at [522, 490] on button "Mettre à jour" at bounding box center [554, 489] width 69 height 20
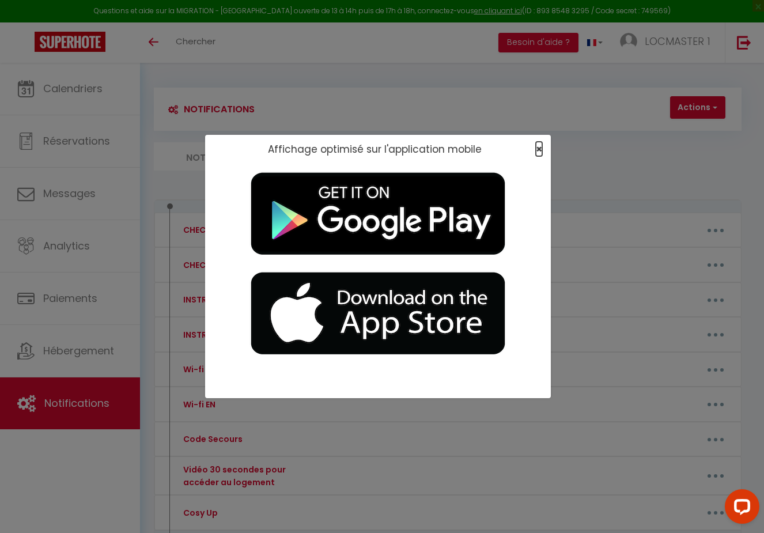
click at [540, 151] on span "×" at bounding box center [539, 149] width 6 height 14
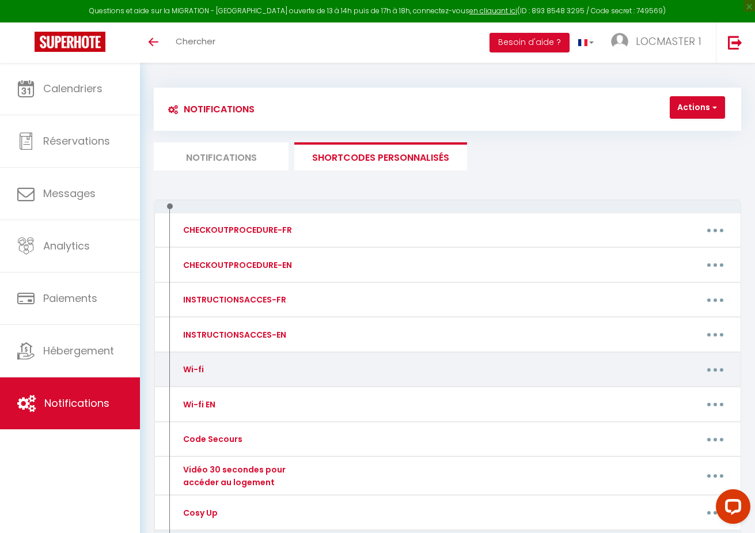
click at [722, 372] on button "button" at bounding box center [715, 369] width 31 height 22
click at [698, 392] on link "Editer" at bounding box center [684, 398] width 85 height 20
type input "Wi-fi"
type textarea "QR-Code WIFI"
type textarea "Bonjour [GUEST:FIRST_NAME], Je vous transmets le lien ci-dessous afin d'avoir u…"
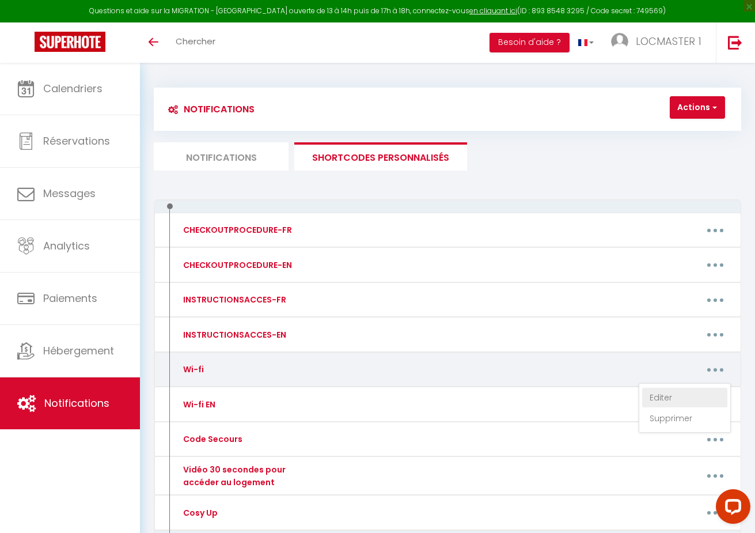
type textarea "Bonjour [GUEST:FIRST_NAME], Je vous transmets le lien ci-dessous afin d'avoir u…"
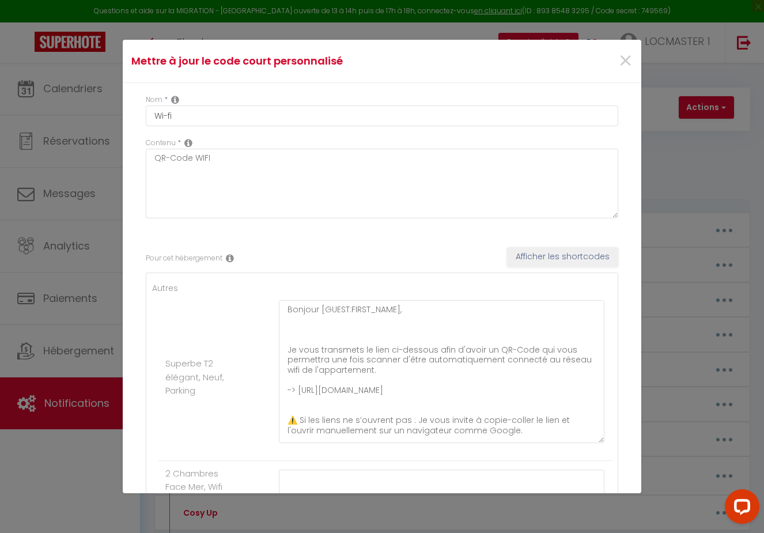
drag, startPoint x: 592, startPoint y: 346, endPoint x: 577, endPoint y: 439, distance: 94.6
click at [577, 439] on textarea "Bonjour [GUEST:FIRST_NAME], Je vous transmets le lien ci-dessous afin d'avoir u…" at bounding box center [441, 371] width 325 height 143
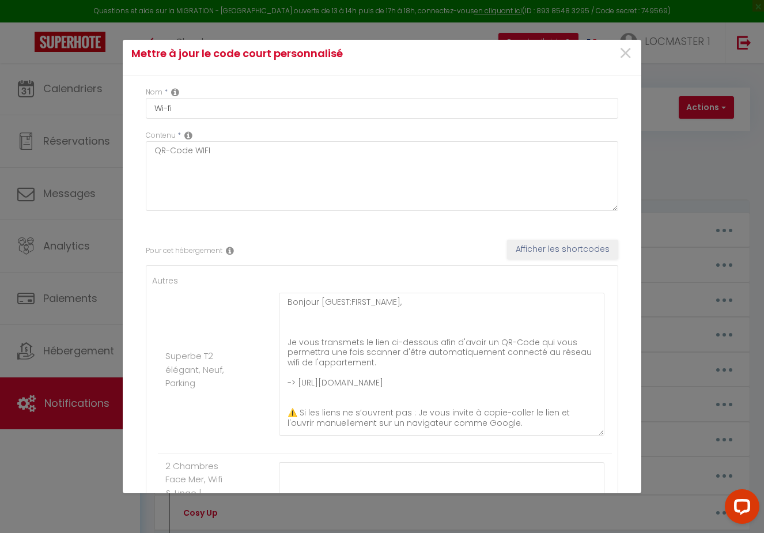
scroll to position [25, 0]
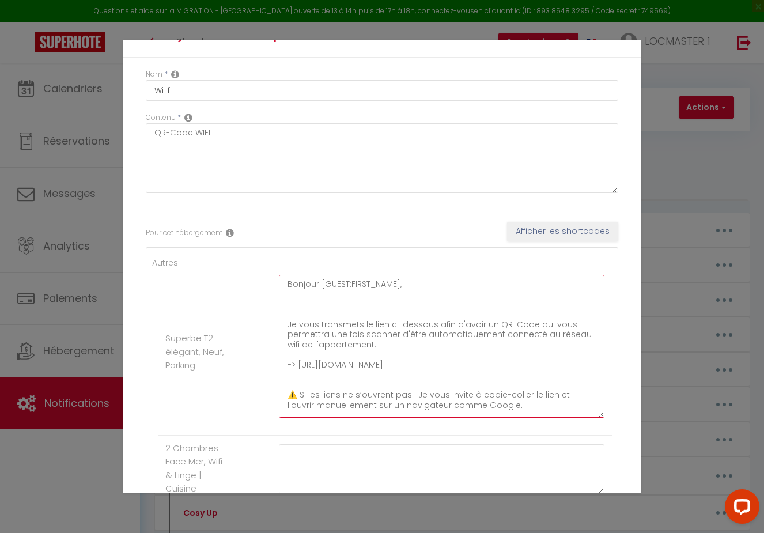
click at [406, 378] on textarea "Bonjour [GUEST:FIRST_NAME], Je vous transmets le lien ci-dessous afin d'avoir u…" at bounding box center [441, 346] width 325 height 143
paste textarea "Wi-Fi : Connectez-vous à notre réseau "Freebox-0B2B66" avec le mot de passe "bt…"
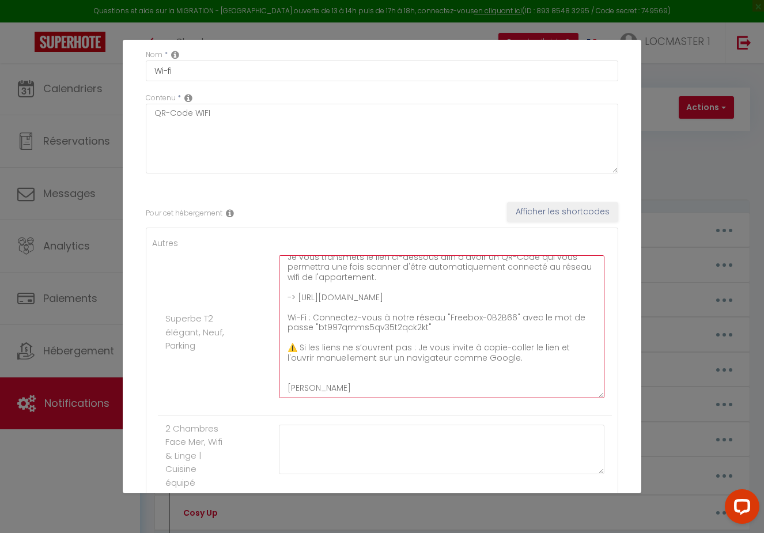
scroll to position [176, 0]
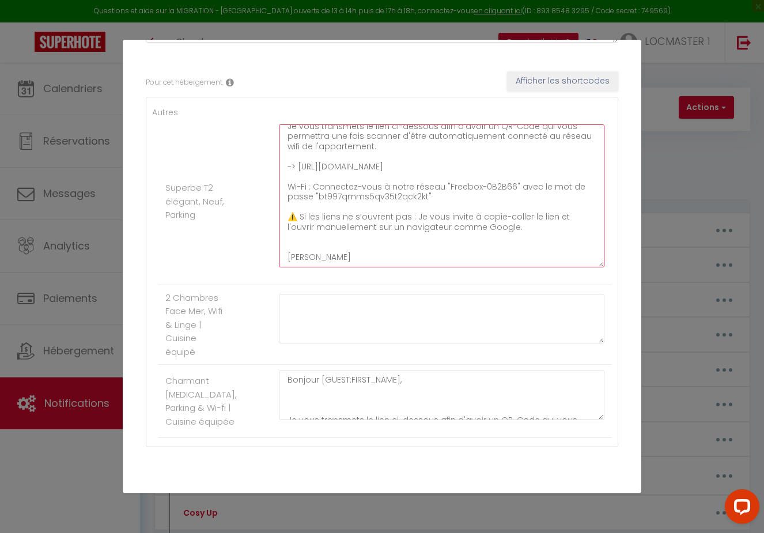
type textarea "Bonjour [GUEST:FIRST_NAME], Je vous transmets le lien ci-dessous afin d'avoir u…"
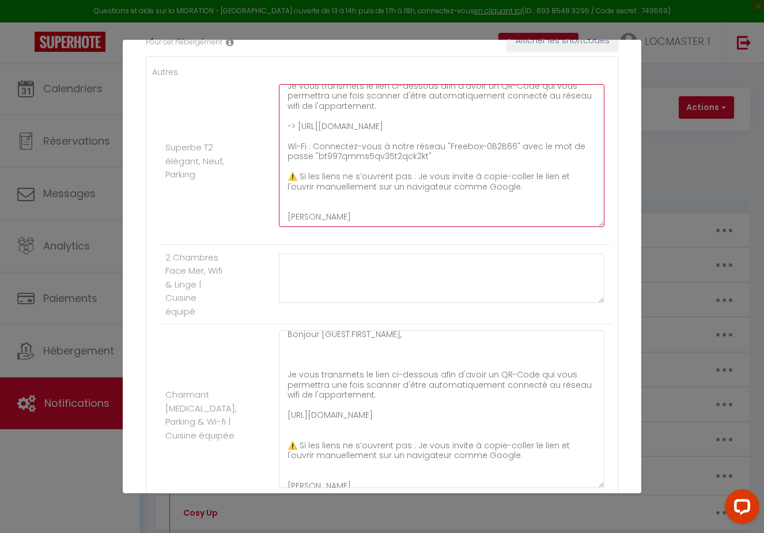
scroll to position [0, 0]
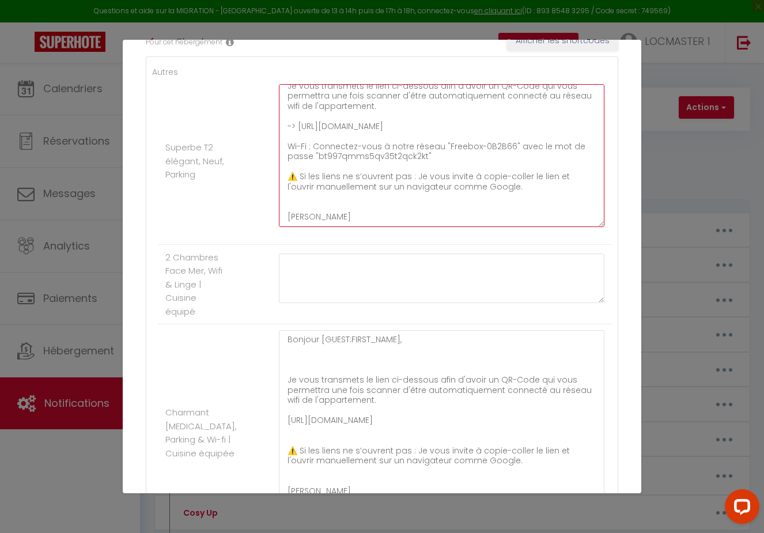
drag, startPoint x: 589, startPoint y: 375, endPoint x: 578, endPoint y: 519, distance: 144.5
click at [578, 519] on div "Mettre à jour le code court personnalisé × Nom * Wi-fi Contenu * QR-Code WIFI P…" at bounding box center [382, 266] width 518 height 533
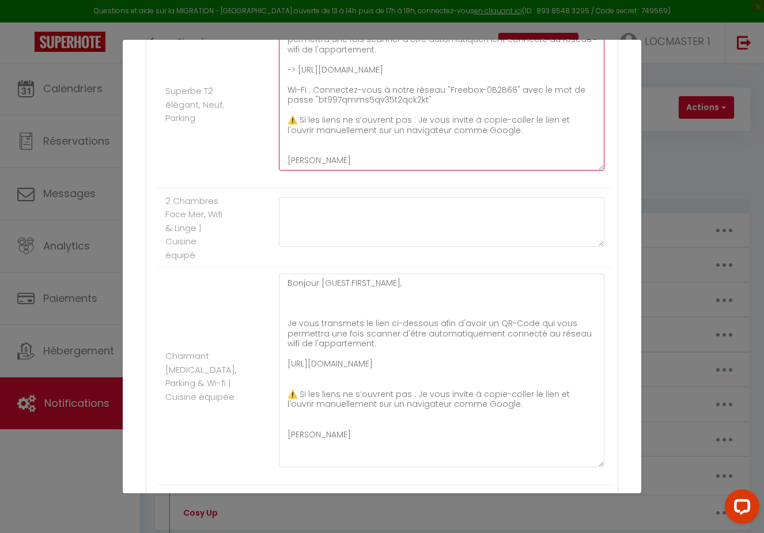
scroll to position [354, 0]
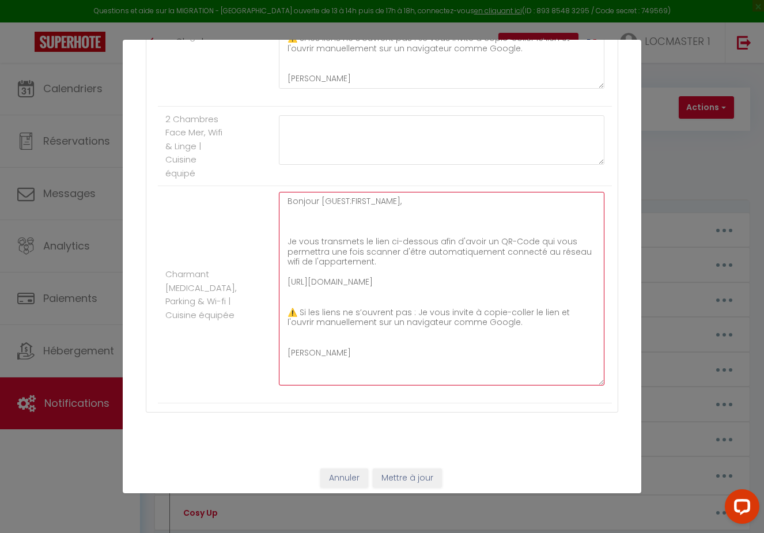
click at [354, 306] on textarea "Bonjour [GUEST:FIRST_NAME], Je vous transmets le lien ci-dessous afin d'avoir u…" at bounding box center [441, 289] width 325 height 194
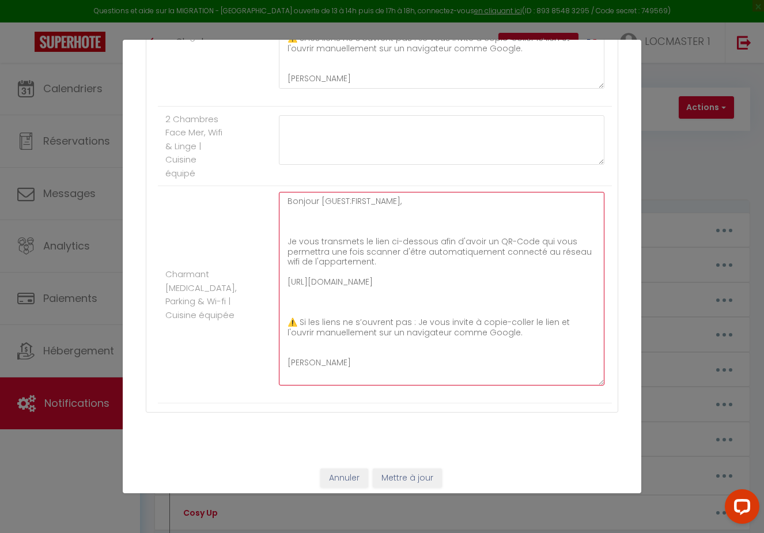
paste textarea "Wi-Fi : Connectez-vous à notre réseau "Livebox-5B80" avec le mot de passe "TCGE…"
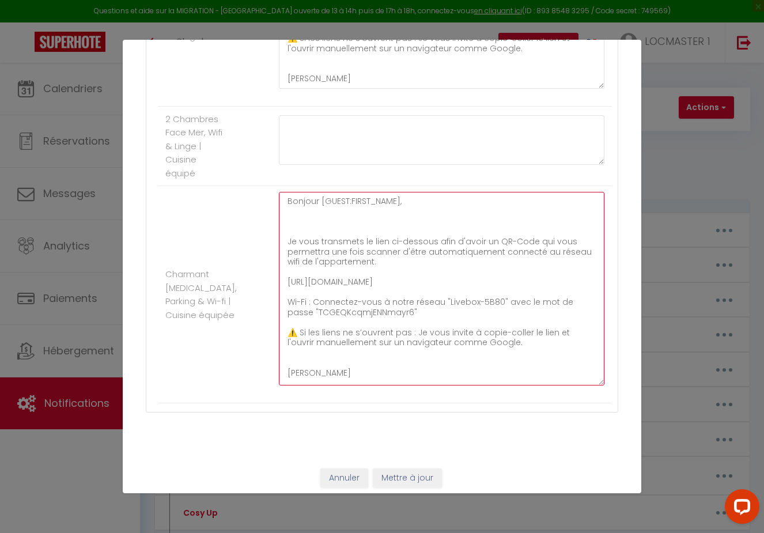
scroll to position [0, 0]
drag, startPoint x: 324, startPoint y: 372, endPoint x: 265, endPoint y: 182, distance: 198.4
click at [265, 182] on ul "Autres Superbe T2 élégant, Neuf, Parking Bonjour [GUEST:FIRST_NAME], Je vous tr…" at bounding box center [382, 165] width 460 height 476
type textarea "Bonjour [GUEST:FIRST_NAME], Je vous transmets le lien ci-dessous afin d'avoir u…"
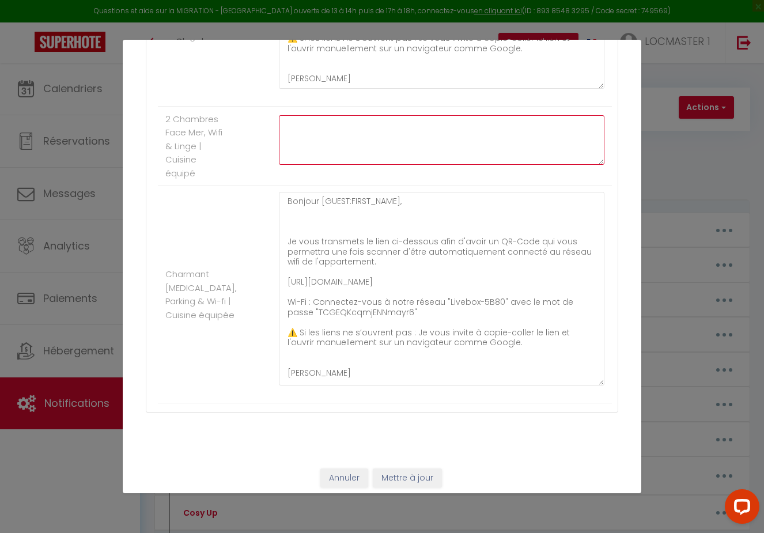
click at [308, 128] on textarea at bounding box center [441, 140] width 325 height 50
paste textarea "Bonjour [GUEST:FIRST_NAME], Je vous transmets le lien ci-dessous afin d'avoir u…"
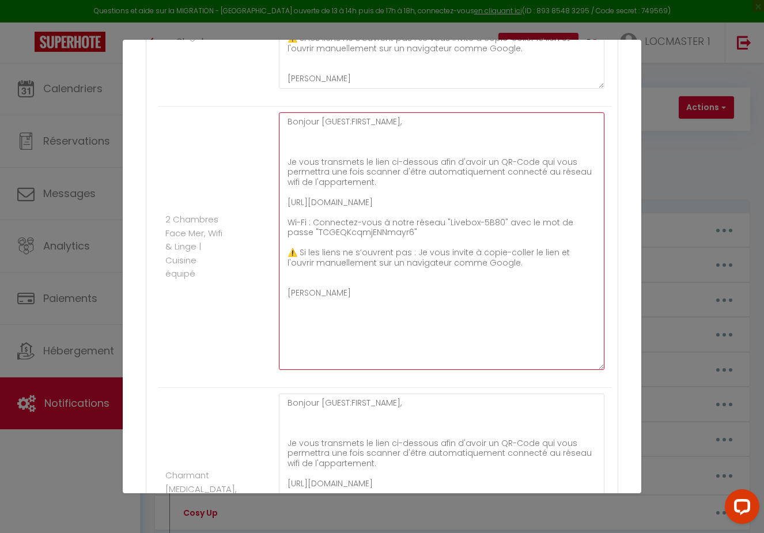
drag, startPoint x: 590, startPoint y: 161, endPoint x: 562, endPoint y: 340, distance: 181.9
click at [576, 368] on textarea "Bonjour [GUEST:FIRST_NAME], Je vous transmets le lien ci-dessous afin d'avoir u…" at bounding box center [441, 240] width 325 height 257
drag, startPoint x: 351, startPoint y: 230, endPoint x: 359, endPoint y: 245, distance: 17.0
click at [351, 230] on textarea "Bonjour [GUEST:FIRST_NAME], Je vous transmets le lien ci-dessous afin d'avoir u…" at bounding box center [441, 240] width 325 height 257
drag, startPoint x: 384, startPoint y: 241, endPoint x: 265, endPoint y: 257, distance: 120.3
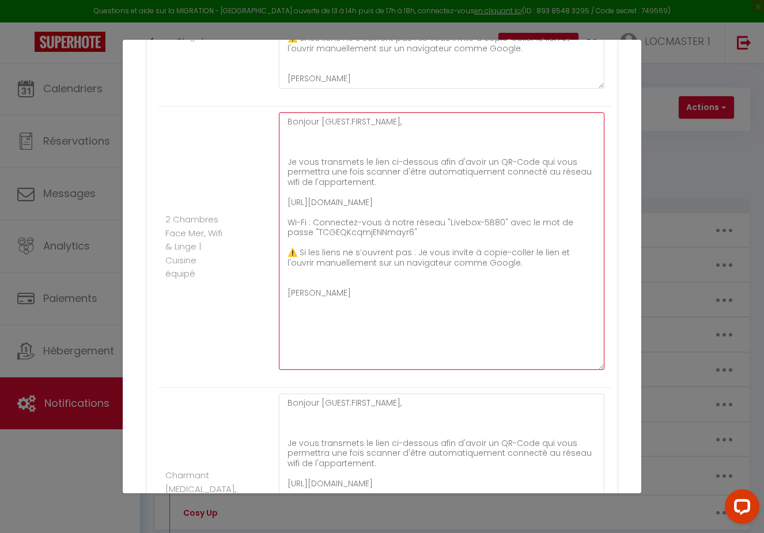
click at [286, 234] on textarea "Bonjour [GUEST:FIRST_NAME], Je vous transmets le lien ci-dessous afin d'avoir u…" at bounding box center [441, 240] width 325 height 257
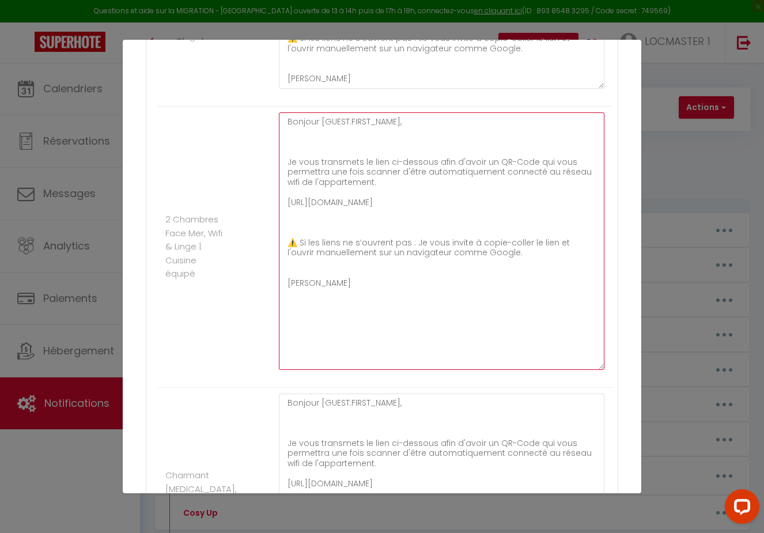
paste textarea "Wi-Fi : Connectez-vous à notre réseau "HUAWEI_B535_9FCA_5G" avec le mot de pass…"
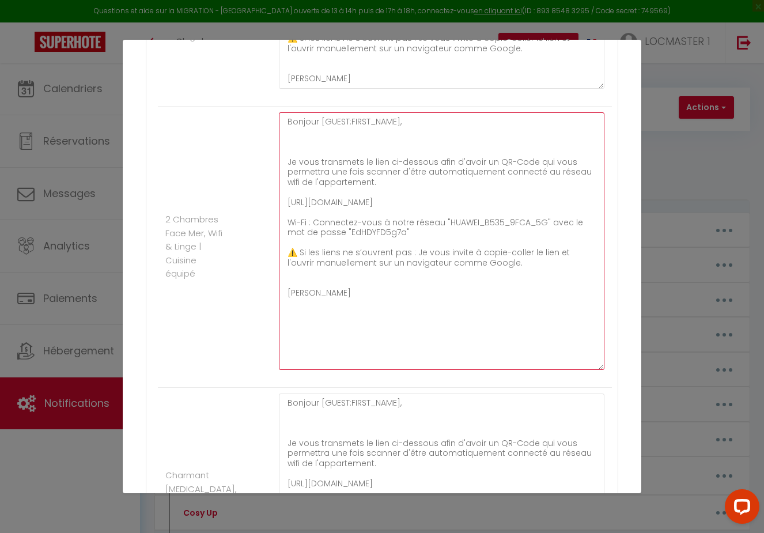
click at [316, 349] on textarea "Bonjour [GUEST:FIRST_NAME], Je vous transmets le lien ci-dessous afin d'avoir u…" at bounding box center [441, 240] width 325 height 257
drag, startPoint x: 356, startPoint y: 211, endPoint x: 287, endPoint y: 201, distance: 69.2
click at [287, 201] on textarea "Bonjour [GUEST:FIRST_NAME], Je vous transmets le lien ci-dessous afin d'avoir u…" at bounding box center [441, 240] width 325 height 257
paste textarea "https://drive.google.com/file/d/1BiYp64sUm_p8YmVfBOh_qh3CFmzSl12X/view?usp=shar…"
drag, startPoint x: 293, startPoint y: 228, endPoint x: 279, endPoint y: 113, distance: 115.4
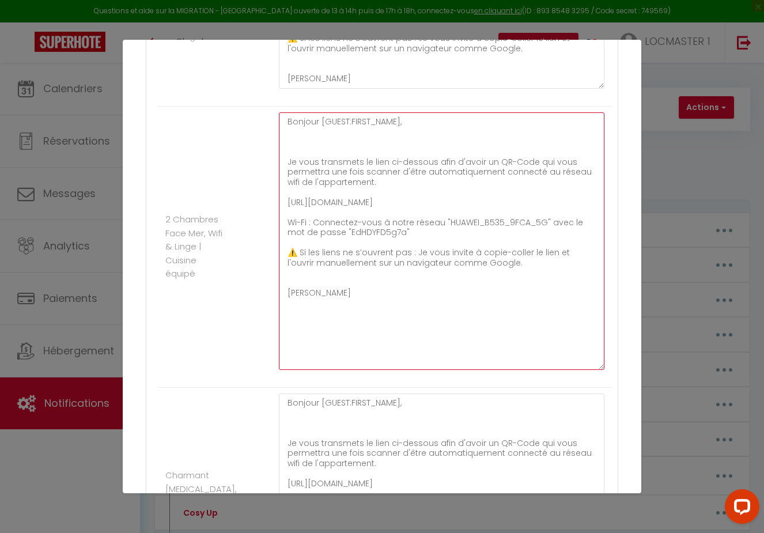
click at [279, 113] on textarea "Bonjour [GUEST:FIRST_NAME], Je vous transmets le lien ci-dessous afin d'avoir u…" at bounding box center [441, 240] width 325 height 257
type textarea "Bonjour [GUEST:FIRST_NAME], Je vous transmets le lien ci-dessous afin d'avoir u…"
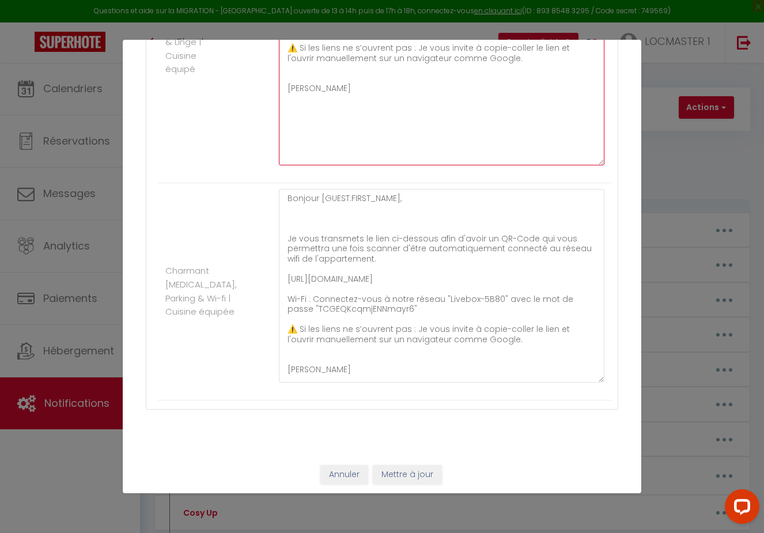
scroll to position [7, 0]
click at [409, 475] on button "Mettre à jour" at bounding box center [407, 475] width 69 height 20
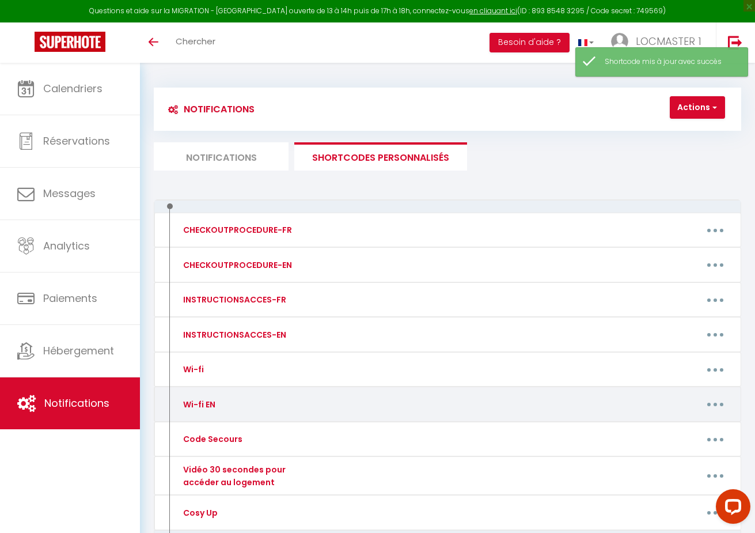
click at [705, 405] on button "button" at bounding box center [715, 404] width 31 height 22
click at [666, 434] on link "Editer" at bounding box center [684, 432] width 85 height 20
type input "Wi-fi EN"
type textarea "QR-code Wi-fi"
type textarea "Hello [GUEST:FIRST_NAME], Please find below the link to access a QR code that w…"
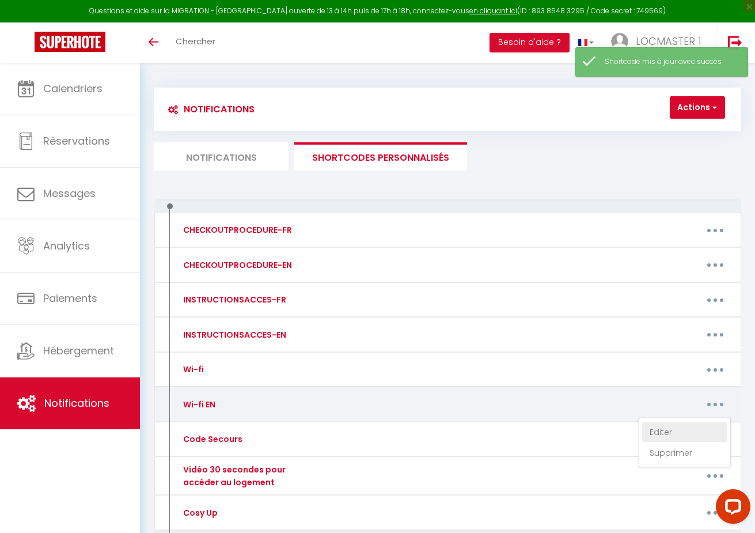
type textarea "Hello [GUEST:FIRST_NAME], Please find below the link to access a QR code that w…"
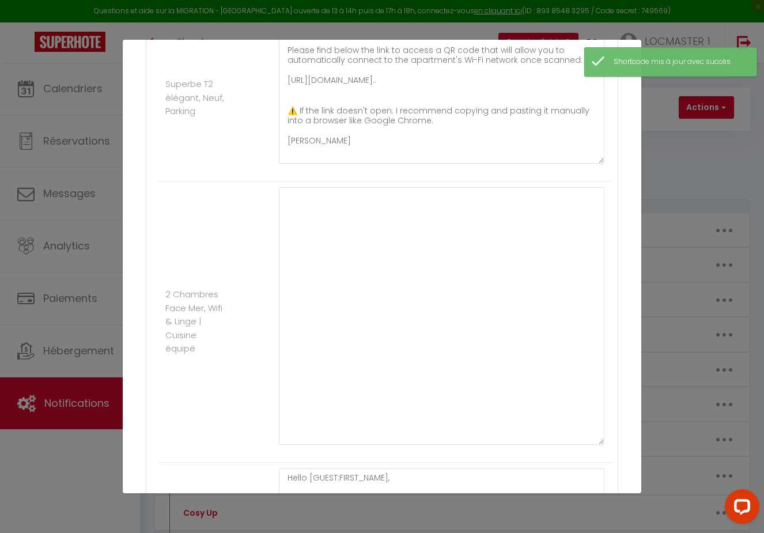
scroll to position [251, 0]
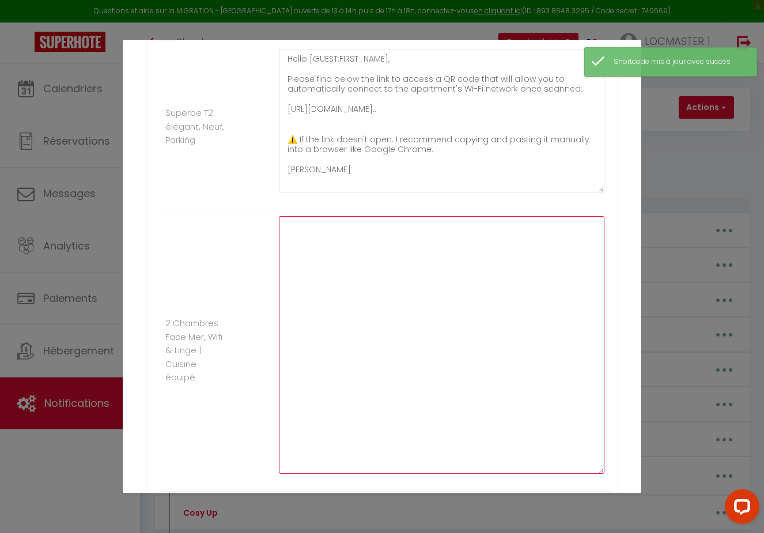
click at [338, 233] on textarea at bounding box center [441, 344] width 325 height 257
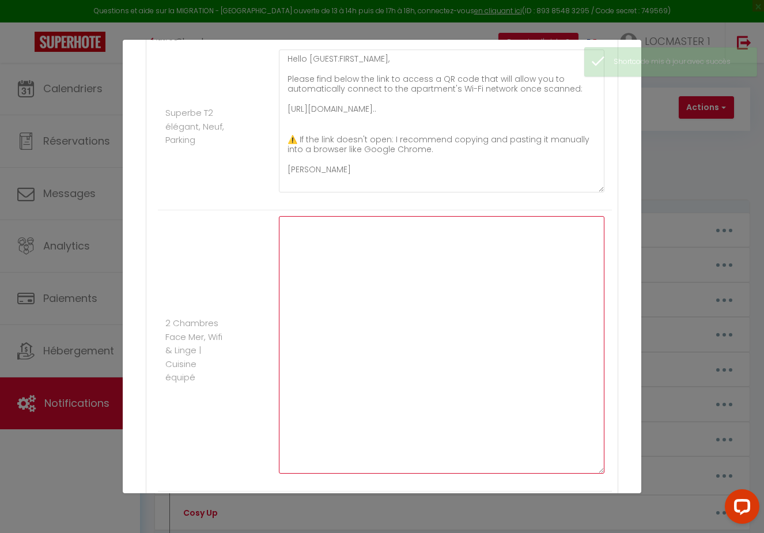
paste textarea "Hello [GUEST:FIRST_NAME], I’m sending you the link below to access a QR code th…"
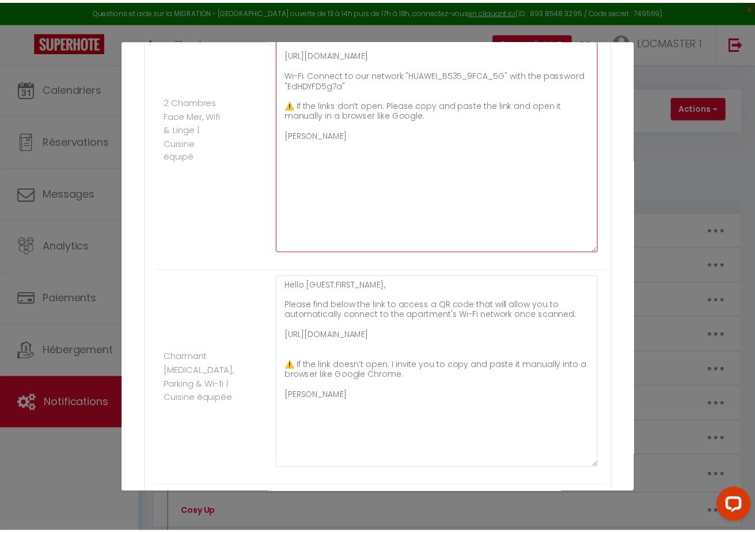
scroll to position [561, 0]
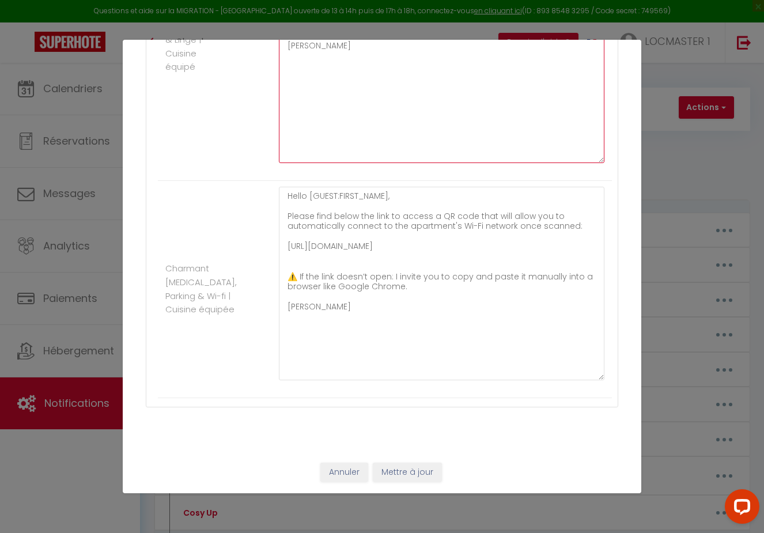
type textarea "Hello [GUEST:FIRST_NAME], I’m sending you the link below to access a QR code th…"
click at [425, 467] on button "Mettre à jour" at bounding box center [407, 473] width 69 height 20
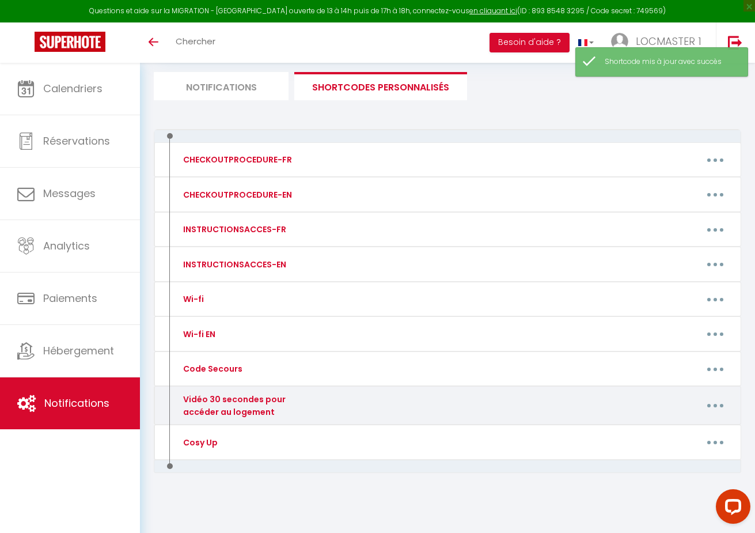
scroll to position [73, 0]
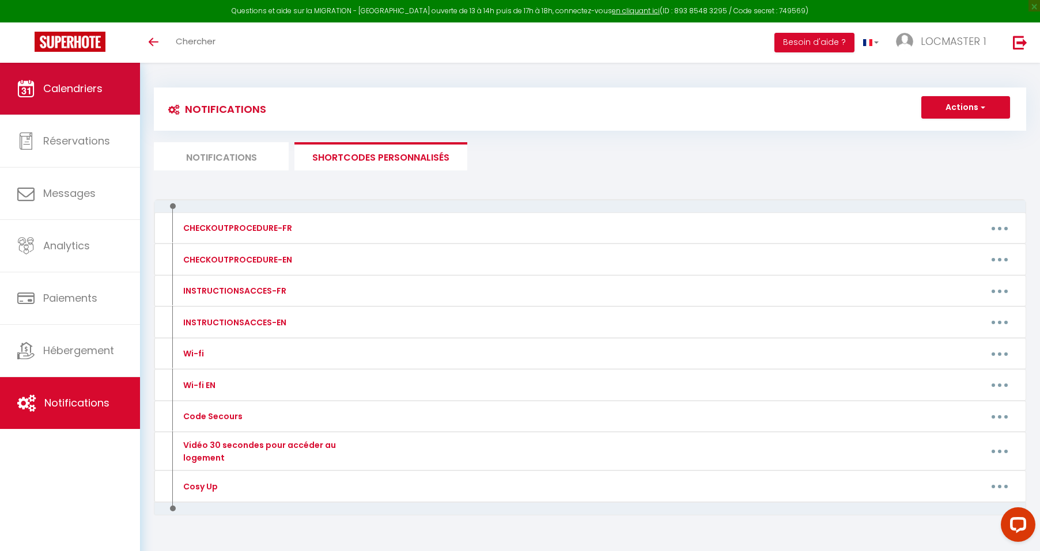
click at [71, 96] on link "Calendriers" at bounding box center [70, 89] width 140 height 52
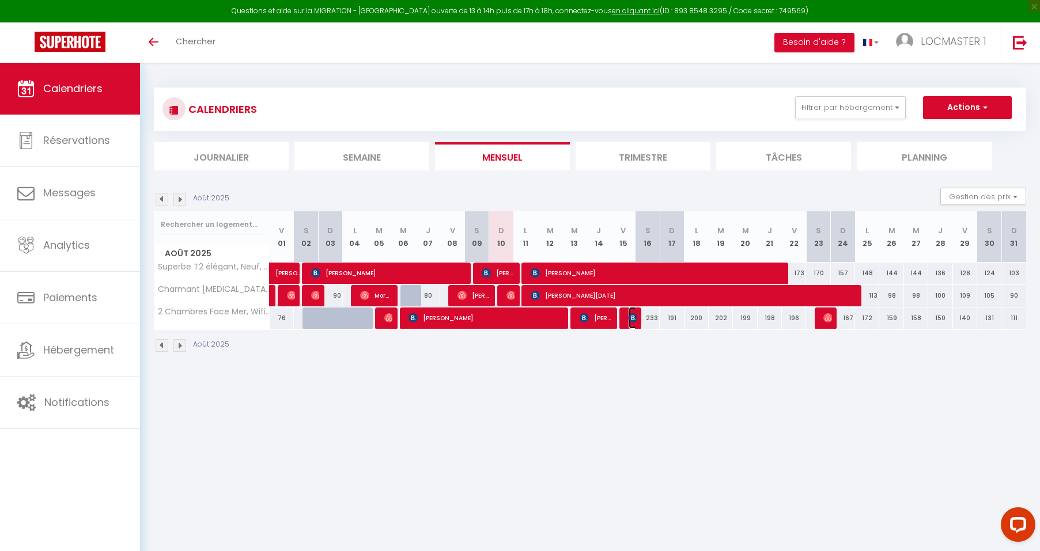
click at [634, 318] on img at bounding box center [632, 317] width 9 height 9
select select "OK"
select select "KO"
select select "0"
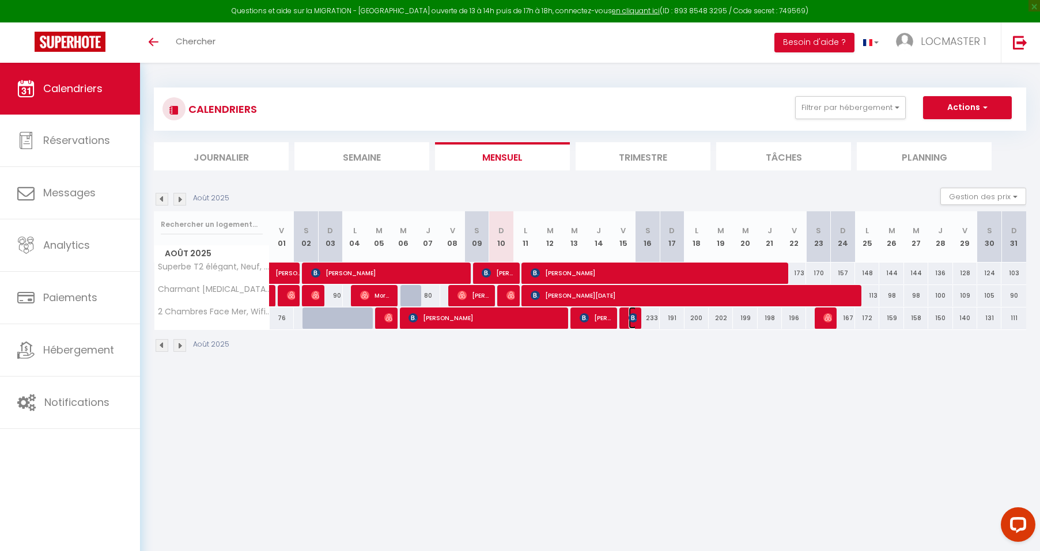
select select "1"
select select
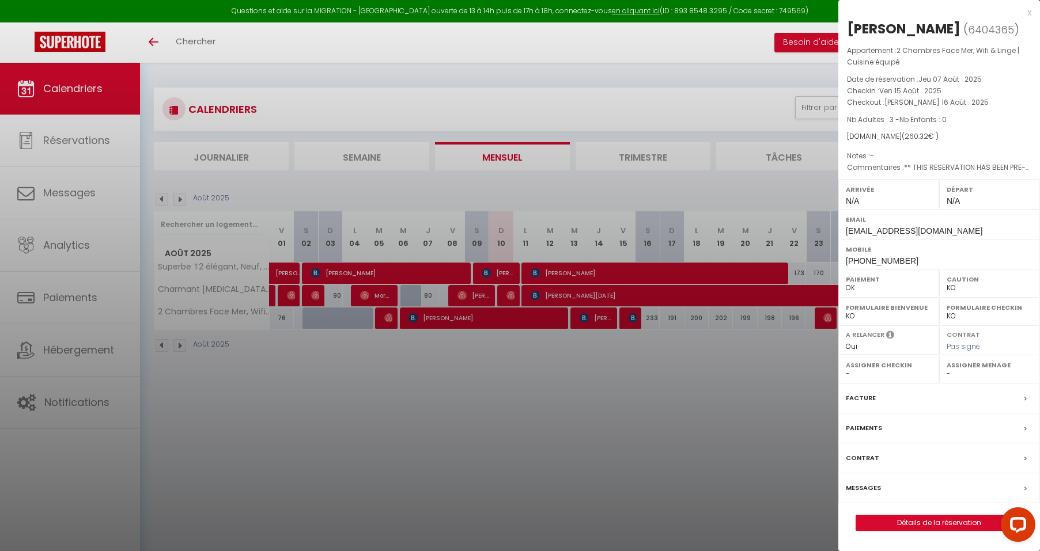
click at [662, 409] on div at bounding box center [520, 275] width 1040 height 551
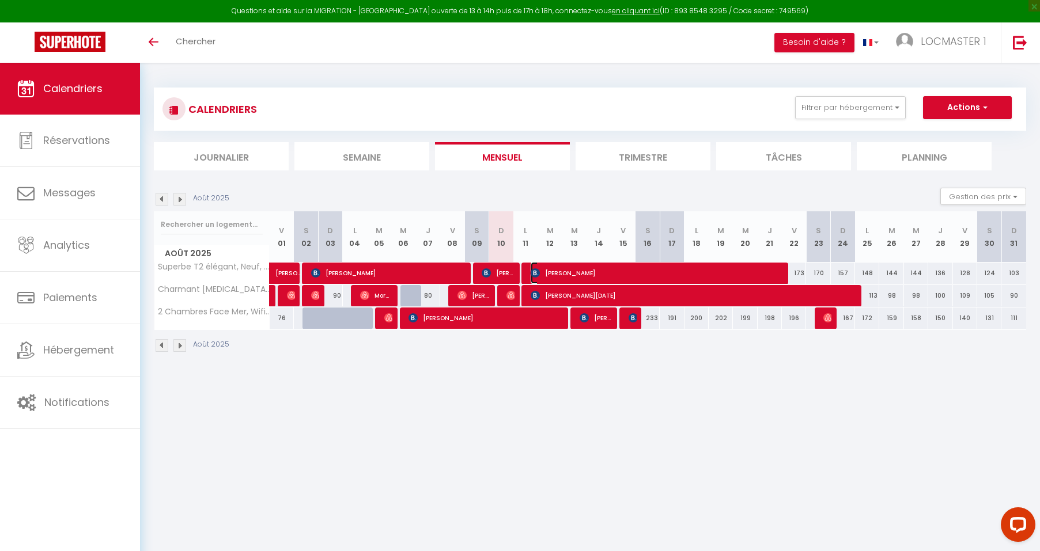
click at [549, 269] on span "[PERSON_NAME]" at bounding box center [655, 273] width 250 height 22
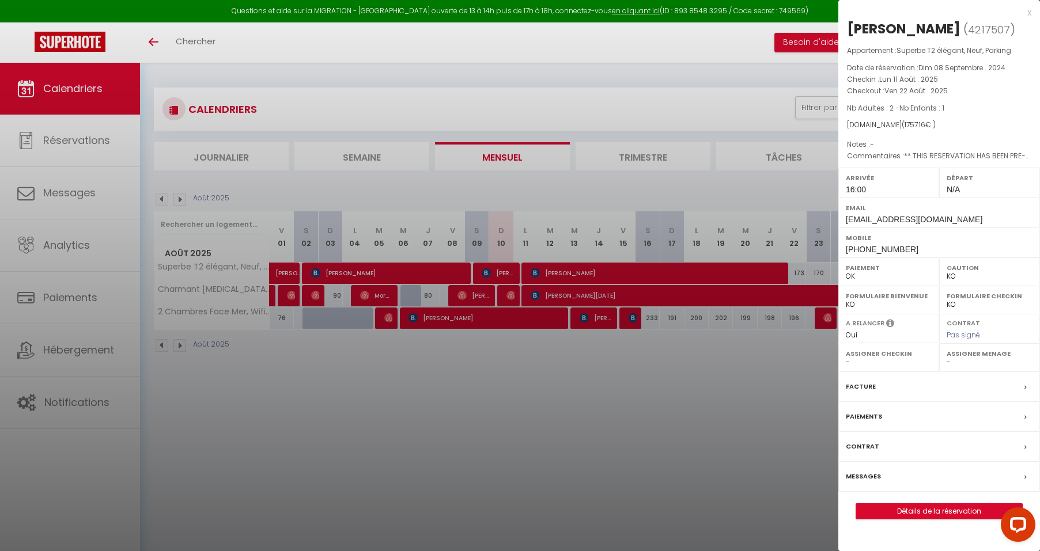
click at [549, 298] on div at bounding box center [520, 275] width 1040 height 551
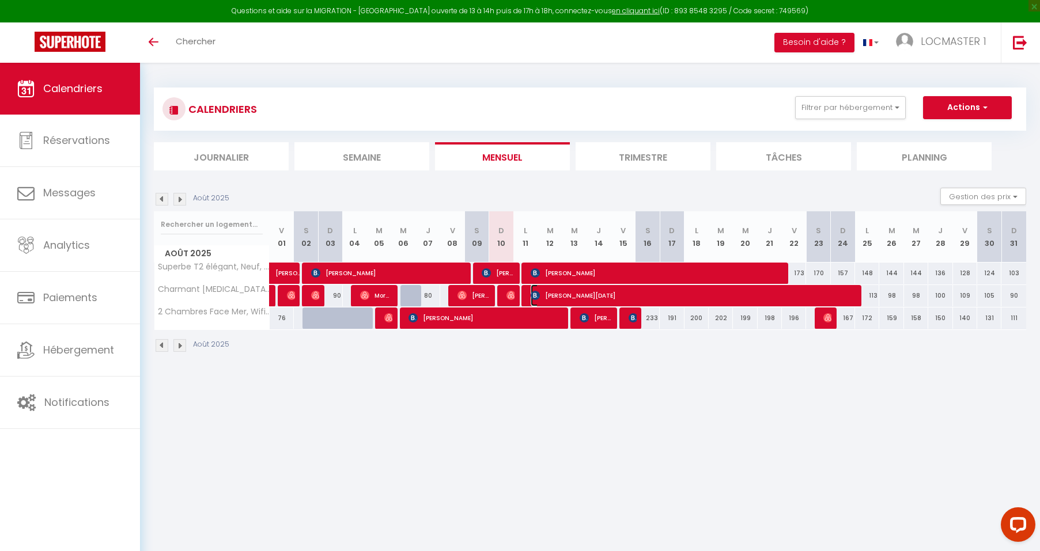
click at [547, 297] on span "[PERSON_NAME][DATE]" at bounding box center [691, 296] width 323 height 22
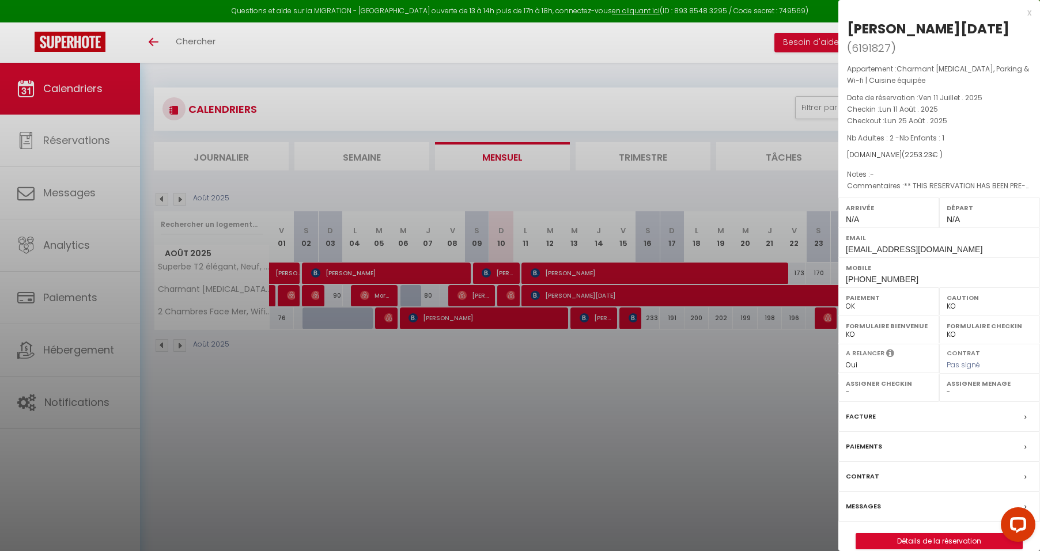
click at [587, 271] on div at bounding box center [520, 275] width 1040 height 551
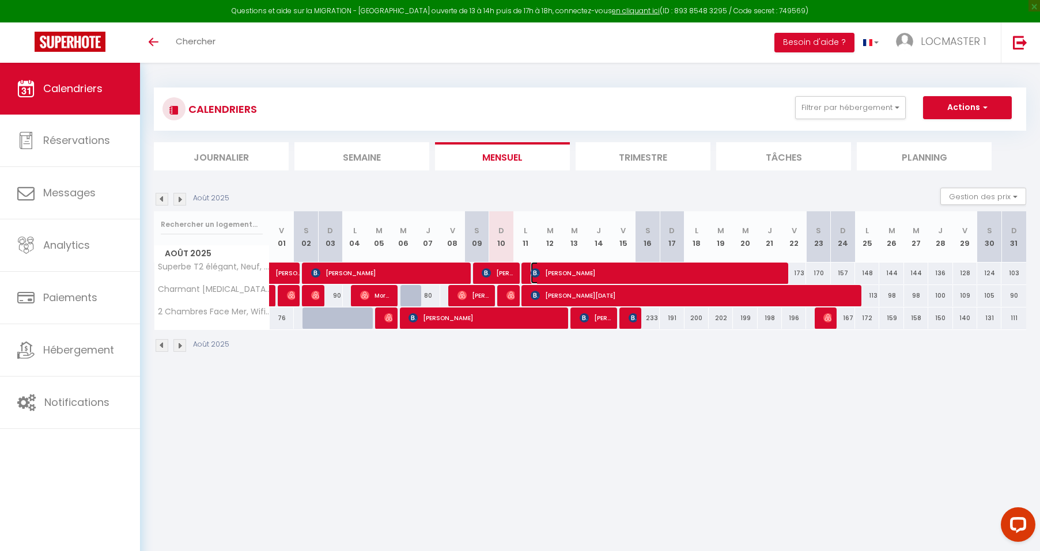
click at [574, 270] on span "[PERSON_NAME]" at bounding box center [655, 273] width 250 height 22
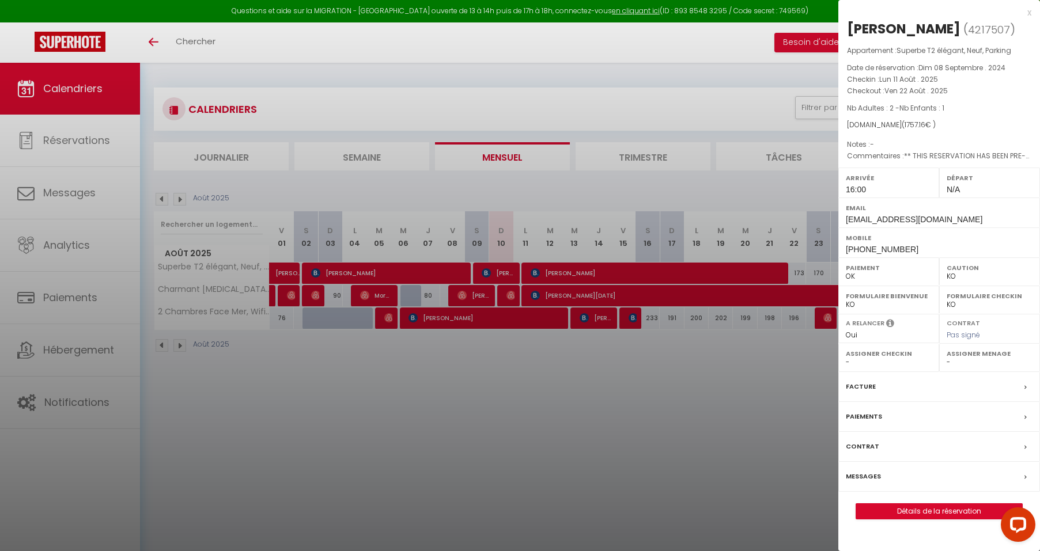
click at [579, 301] on div at bounding box center [520, 275] width 1040 height 551
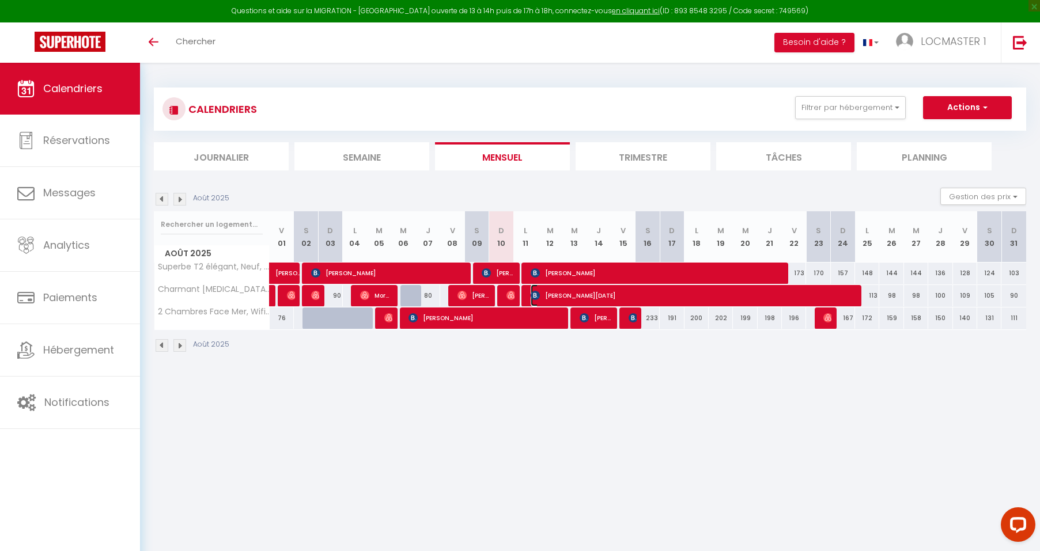
click at [579, 301] on span "[PERSON_NAME][DATE]" at bounding box center [691, 296] width 323 height 22
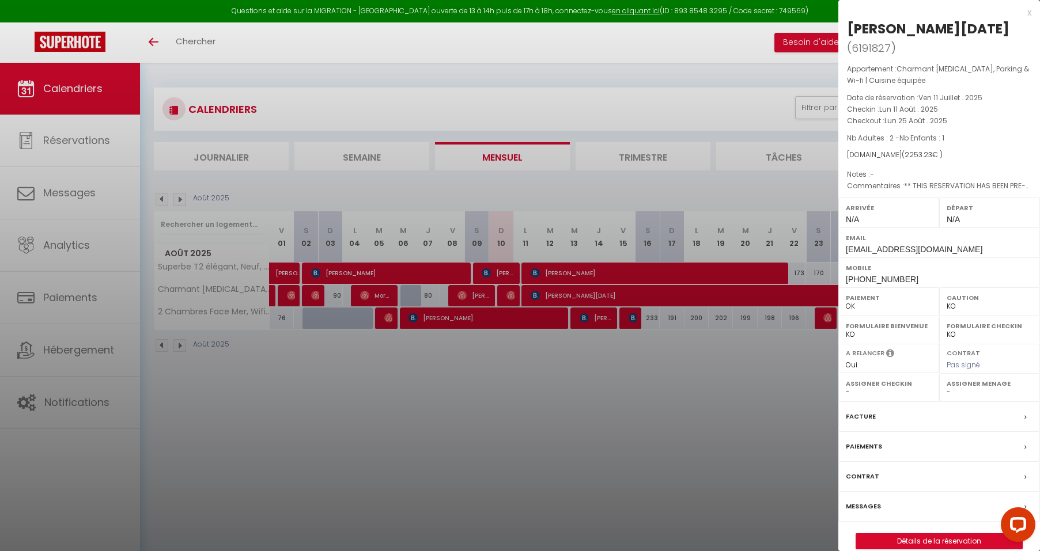
click at [583, 279] on div at bounding box center [520, 275] width 1040 height 551
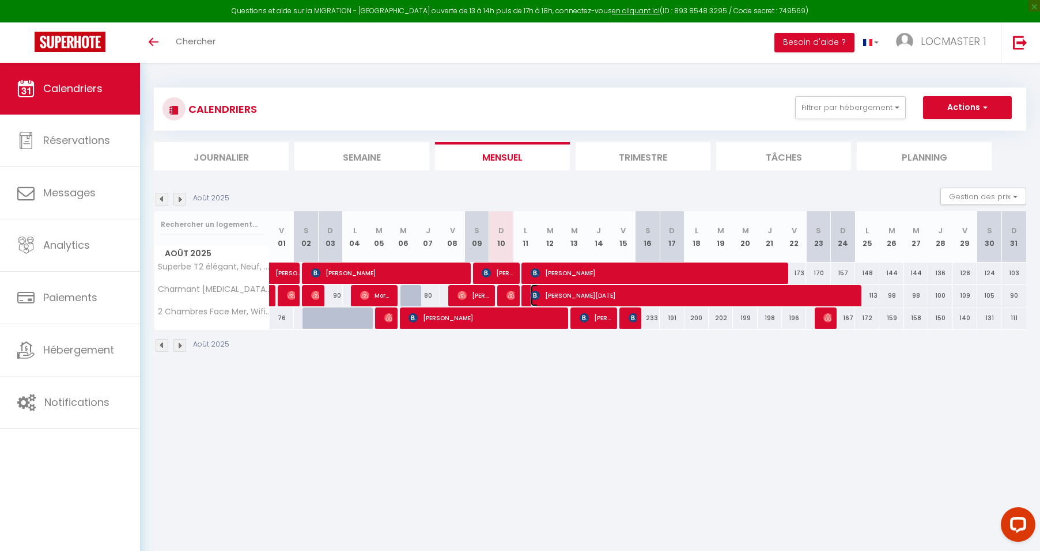
click at [588, 295] on span "[PERSON_NAME][DATE]" at bounding box center [691, 296] width 323 height 22
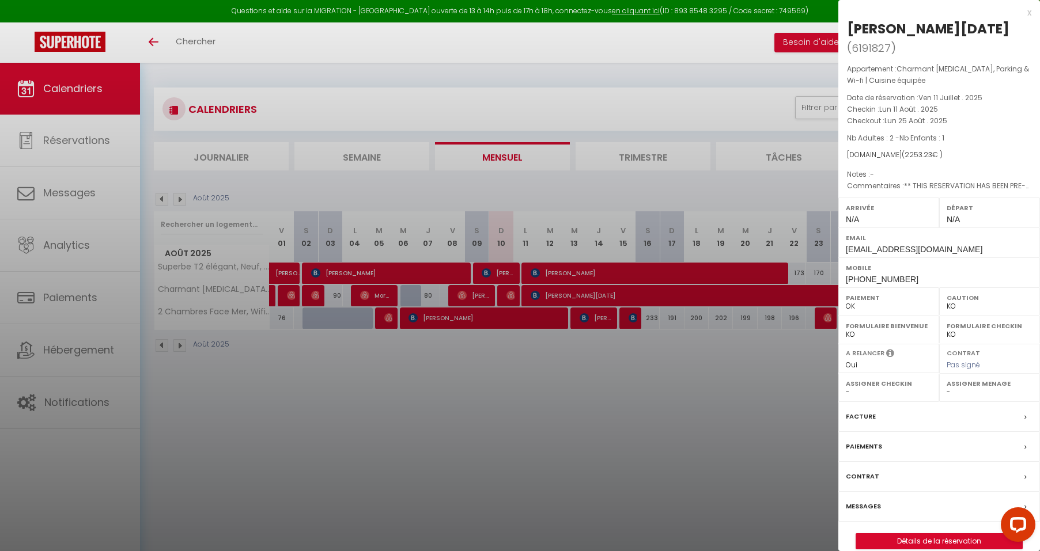
click at [655, 268] on div at bounding box center [520, 275] width 1040 height 551
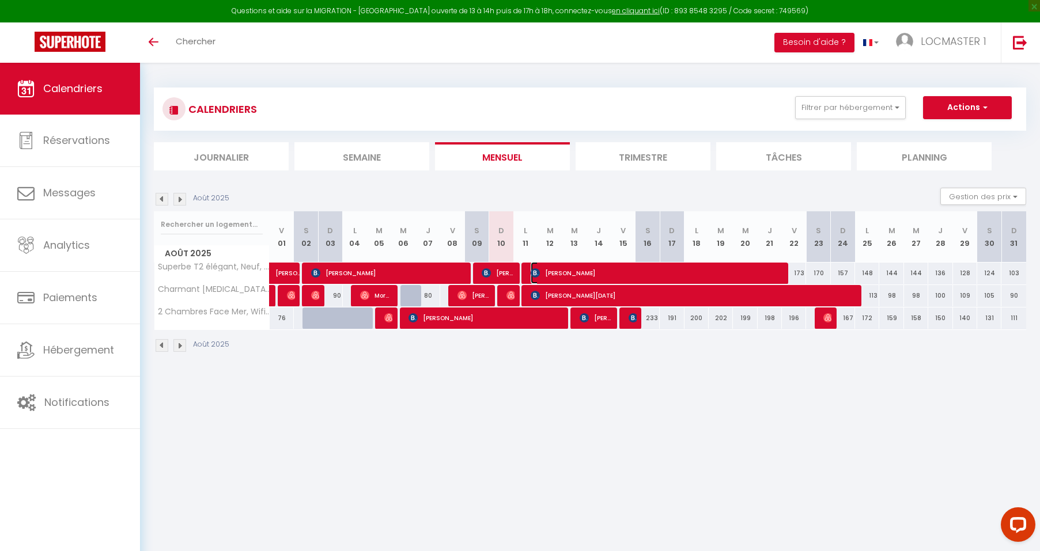
click at [674, 268] on span "[PERSON_NAME]" at bounding box center [655, 273] width 250 height 22
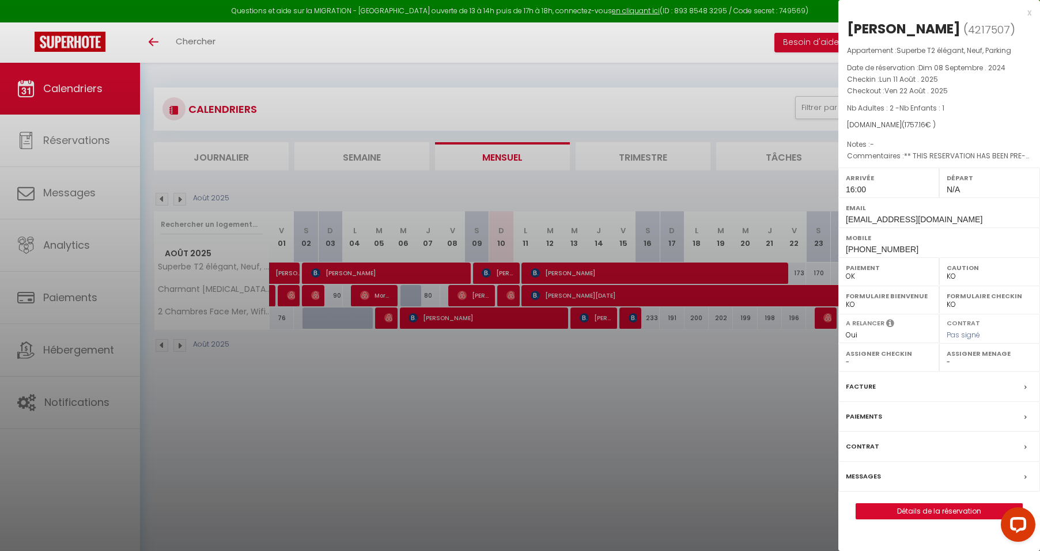
click at [567, 291] on div at bounding box center [520, 275] width 1040 height 551
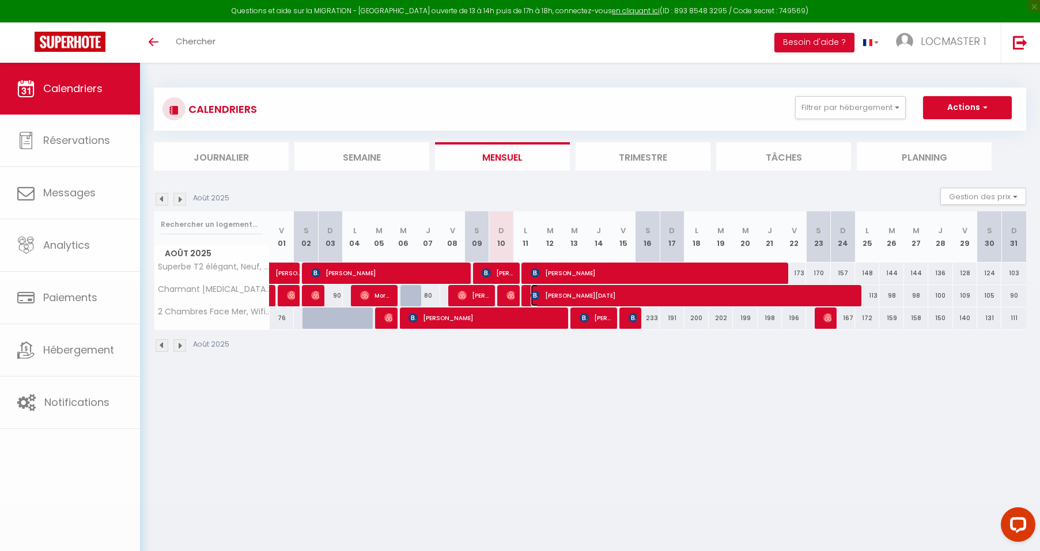
click at [578, 294] on span "[PERSON_NAME][DATE]" at bounding box center [691, 296] width 323 height 22
select select "0"
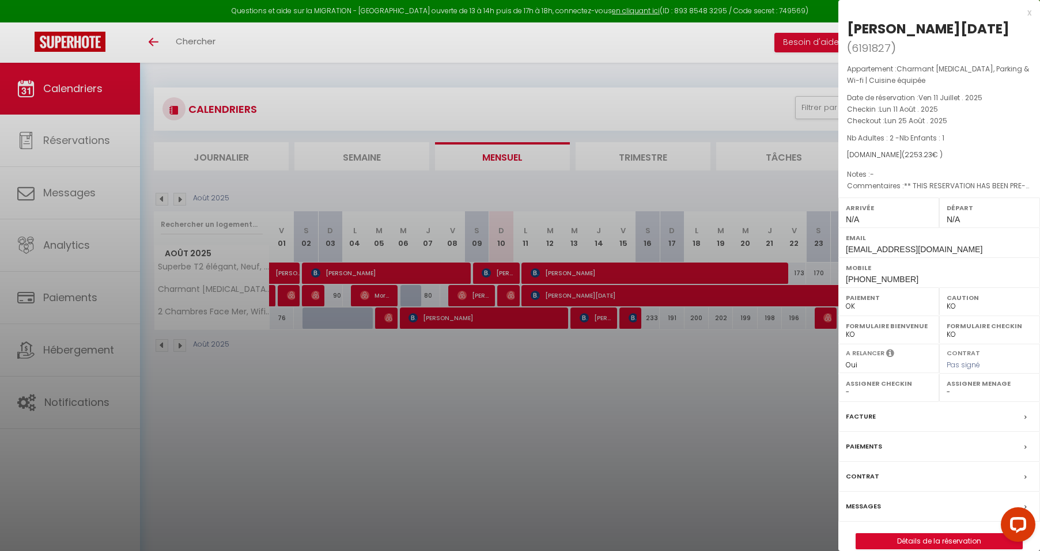
click at [564, 358] on div at bounding box center [520, 275] width 1040 height 551
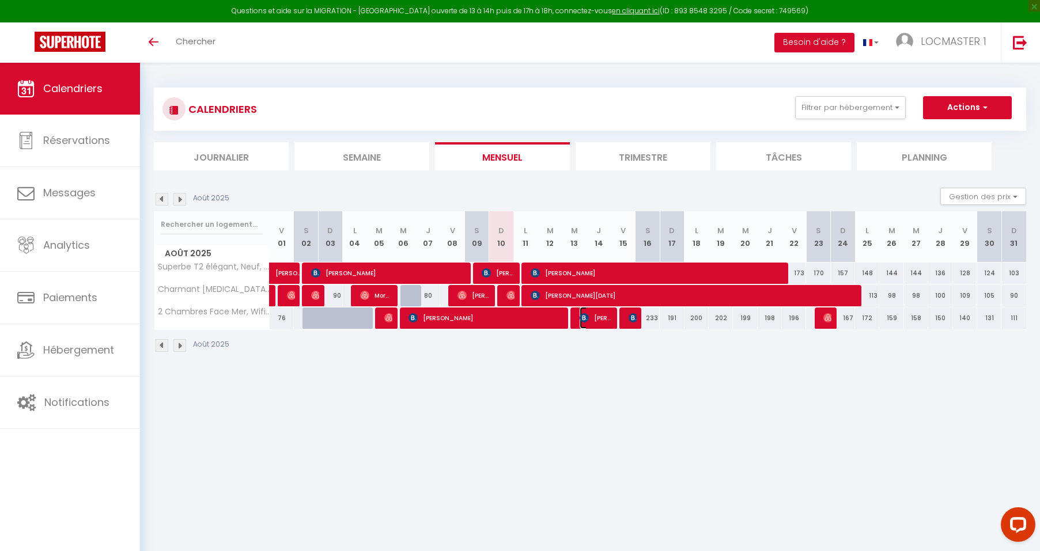
click at [606, 318] on span "[PERSON_NAME]" at bounding box center [595, 318] width 32 height 22
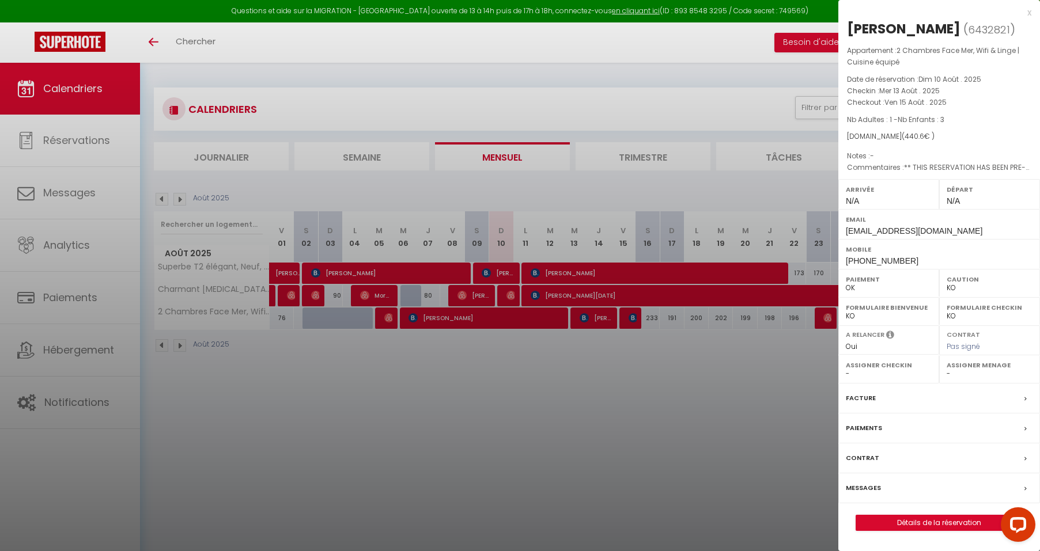
click at [782, 399] on div at bounding box center [520, 275] width 1040 height 551
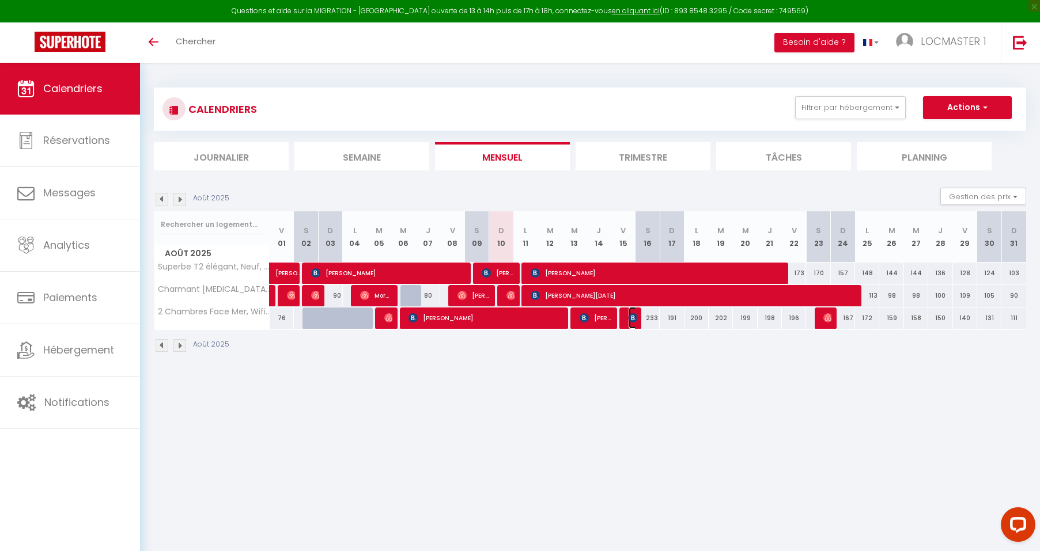
click at [632, 316] on img at bounding box center [632, 317] width 9 height 9
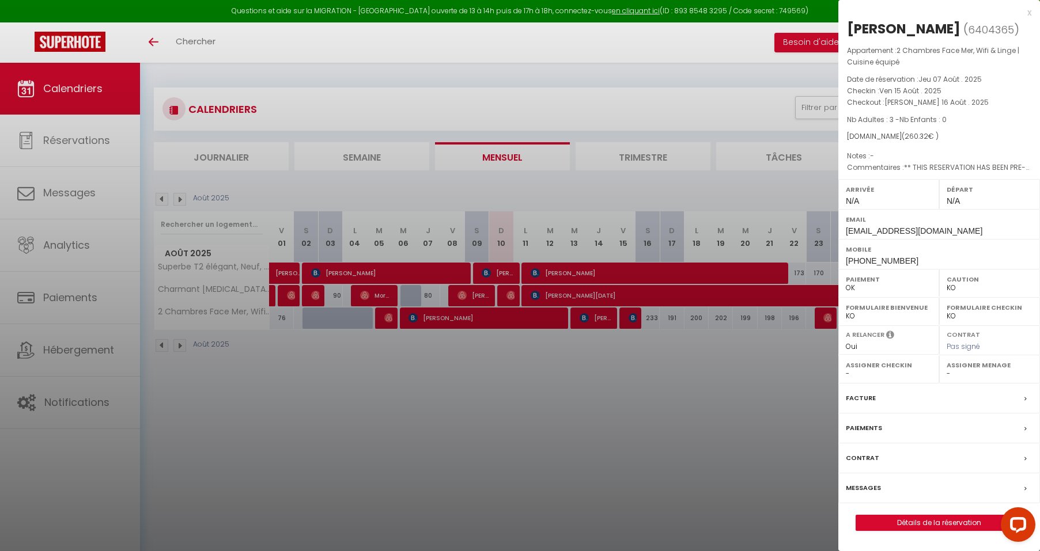
click at [628, 462] on div at bounding box center [520, 275] width 1040 height 551
